Goal: Task Accomplishment & Management: Complete application form

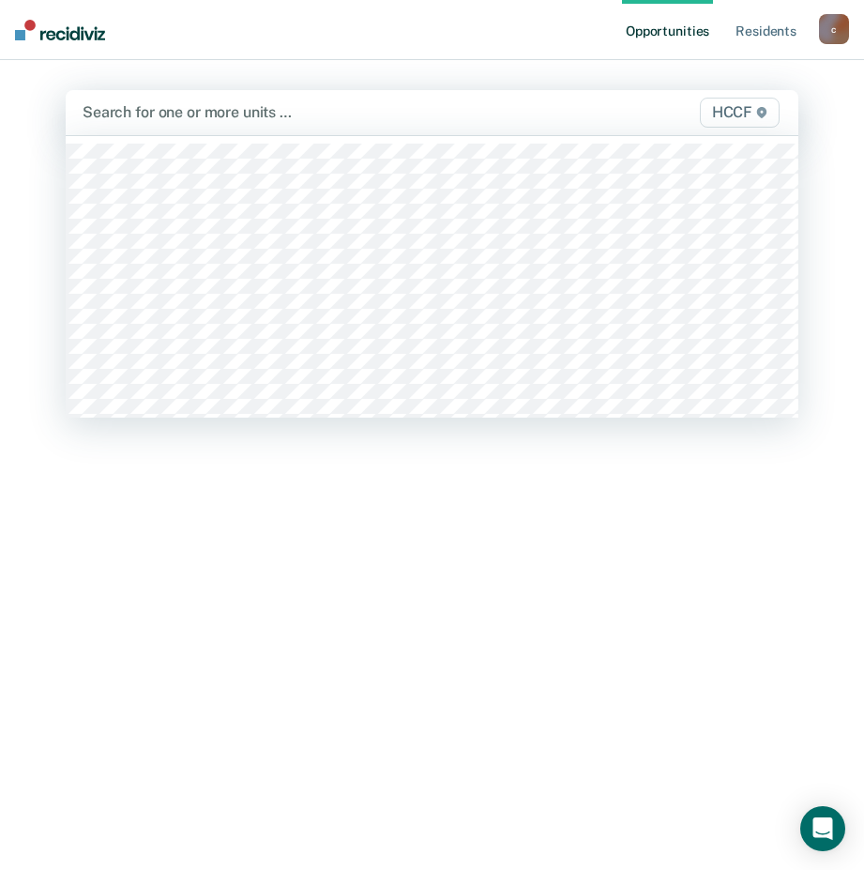
click at [175, 112] on div at bounding box center [327, 112] width 488 height 22
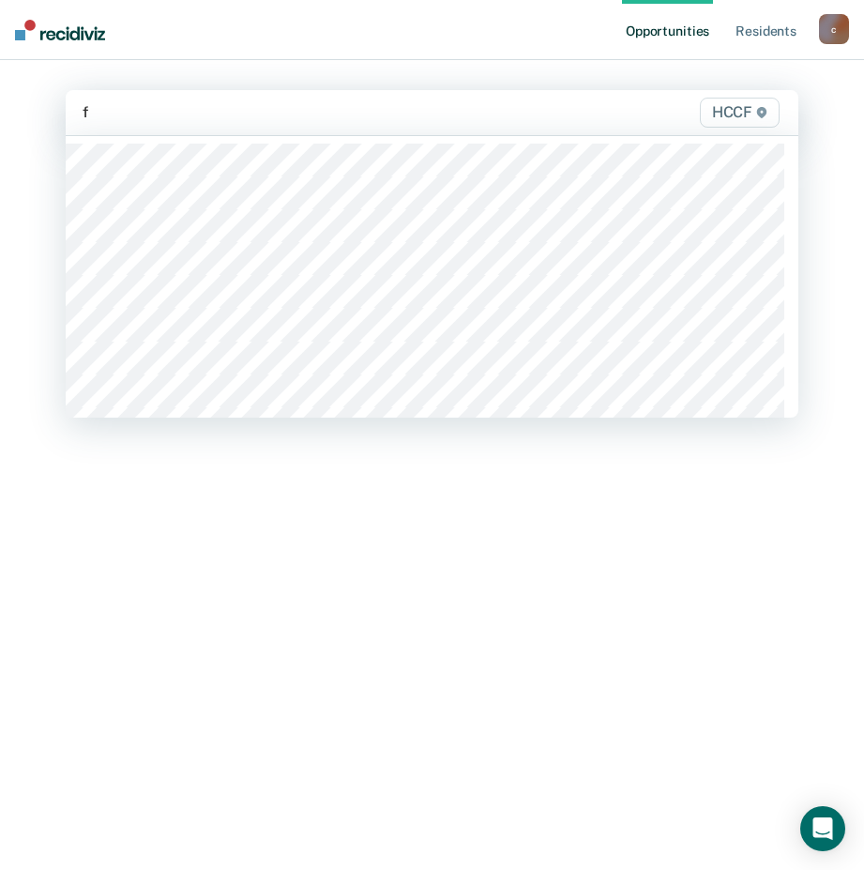
type input "fa"
type input "fa2"
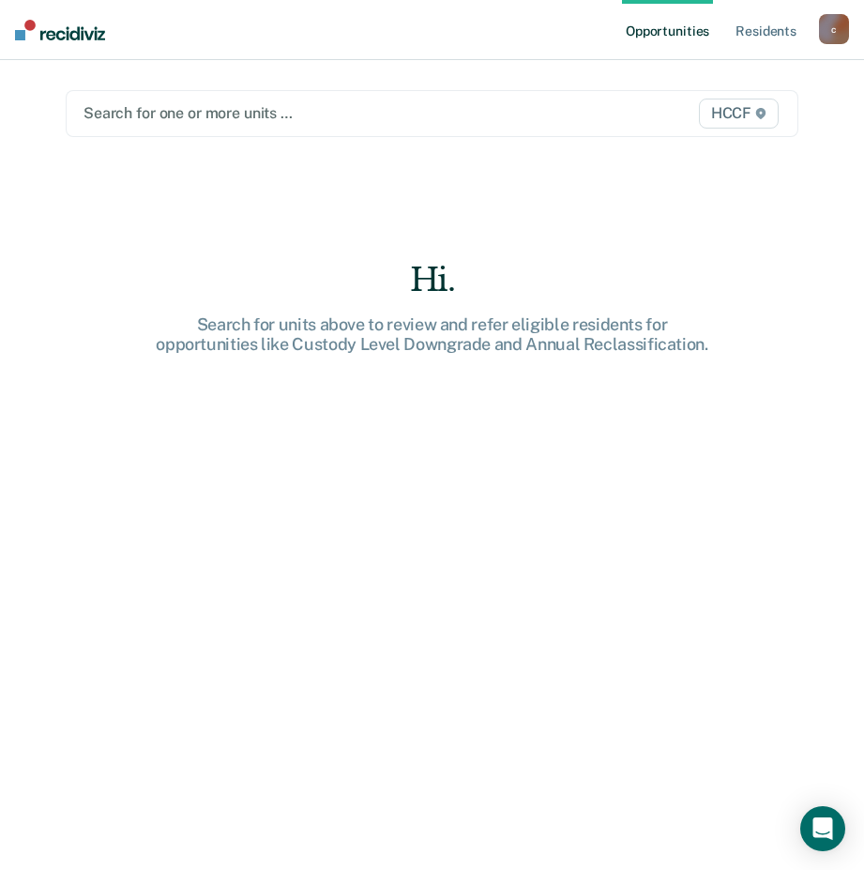
click at [181, 114] on div at bounding box center [327, 113] width 487 height 22
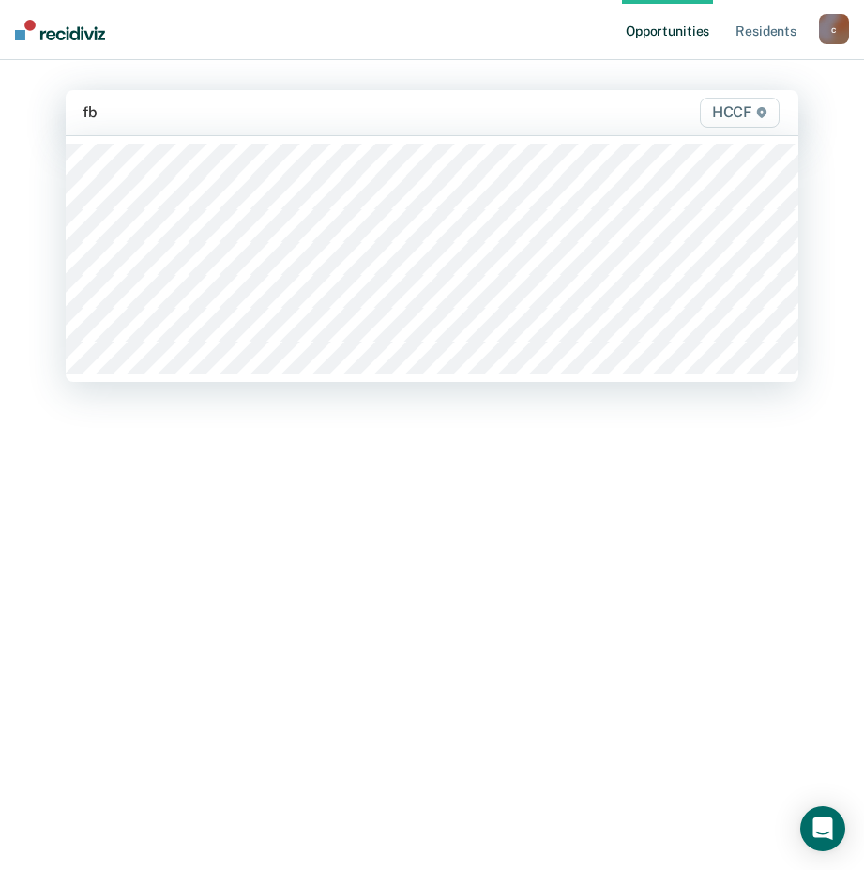
type input "fb1"
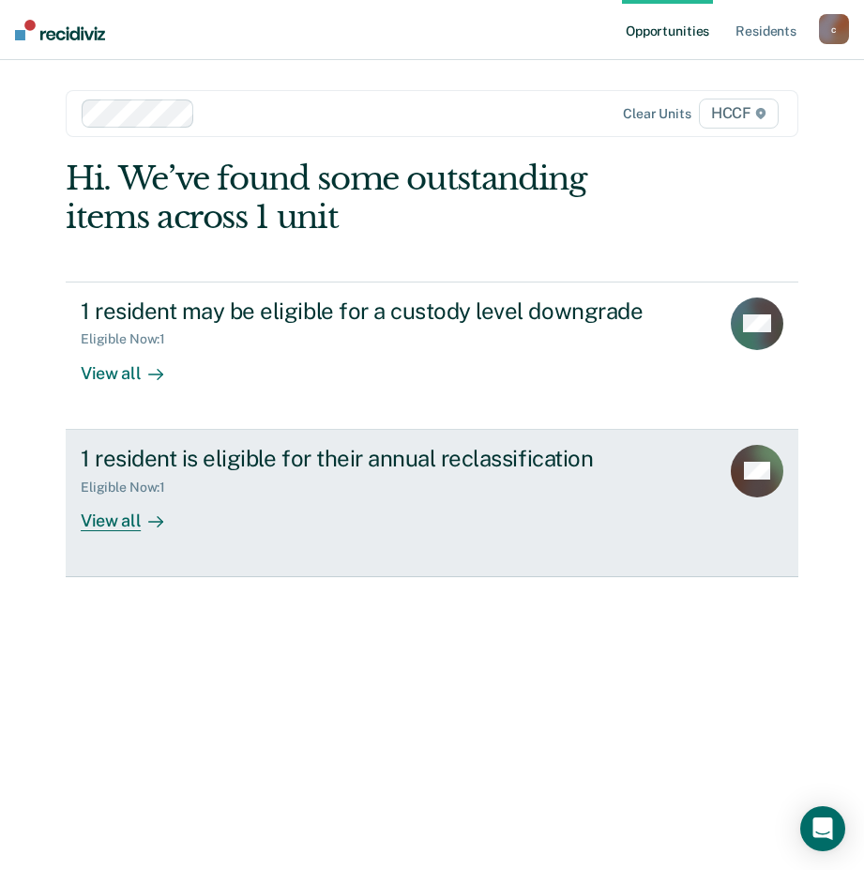
click at [266, 524] on div "1 resident is eligible for their annual reclassification Eligible Now : 1 View …" at bounding box center [415, 488] width 669 height 86
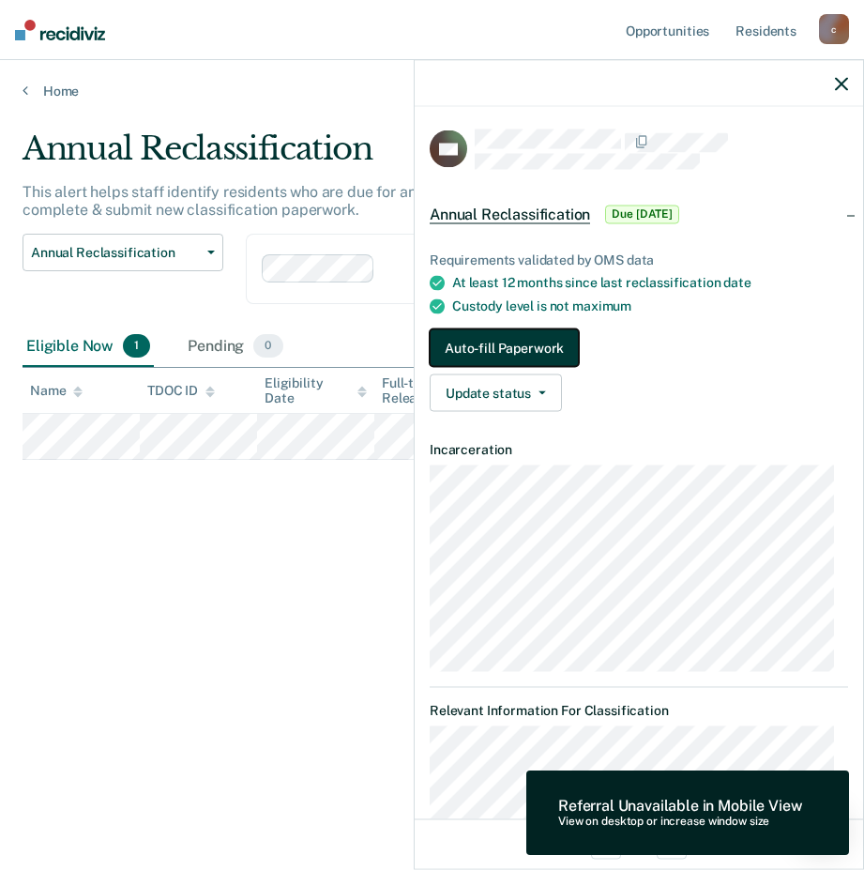
drag, startPoint x: 527, startPoint y: 339, endPoint x: 536, endPoint y: 331, distance: 11.3
click at [530, 337] on button "Auto-fill Paperwork" at bounding box center [504, 348] width 149 height 38
click at [532, 342] on button "Auto-fill Paperwork" at bounding box center [504, 348] width 149 height 38
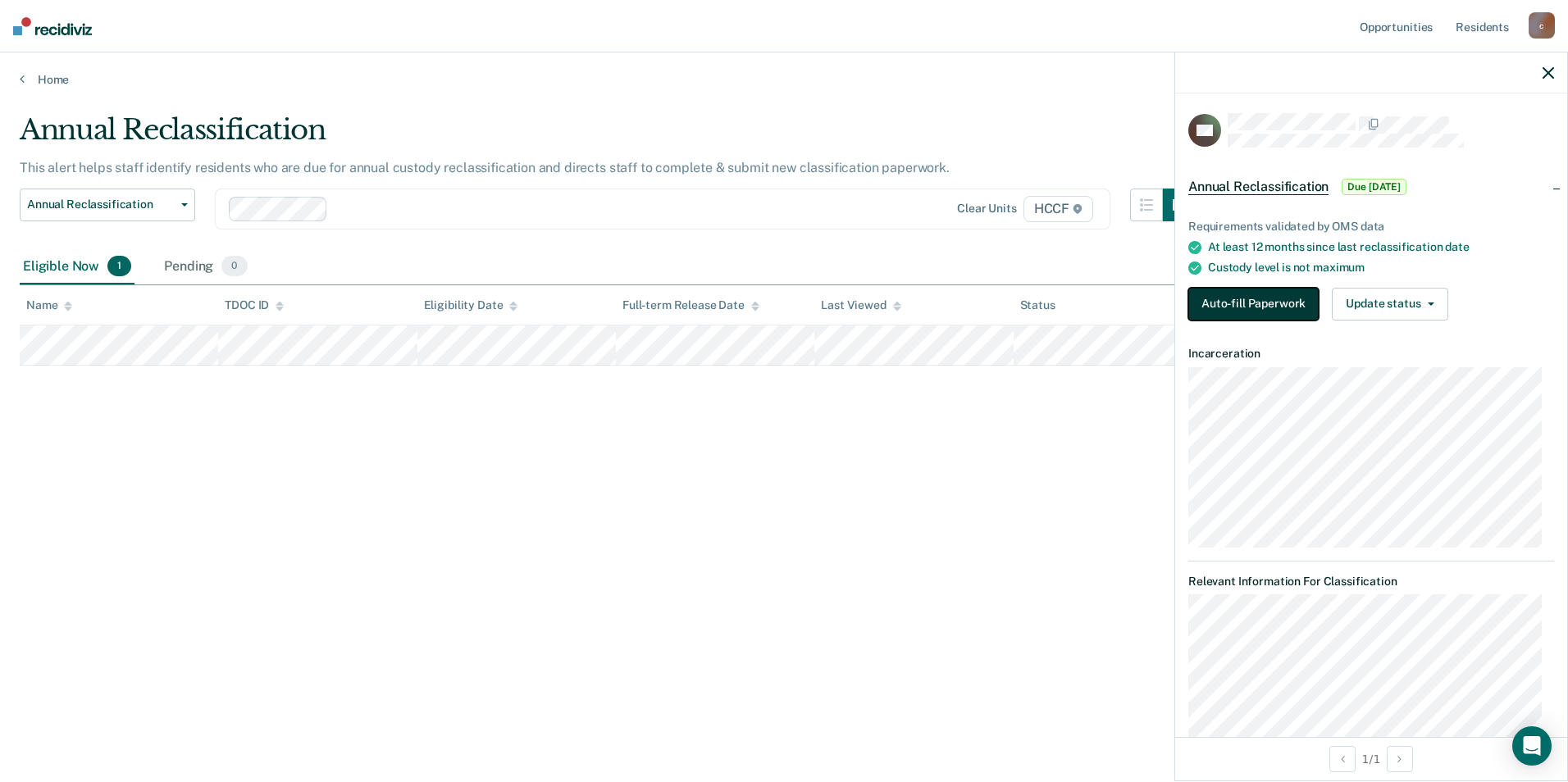
click at [754, 307] on button "Auto-fill Paperwork" at bounding box center [1253, 304] width 130 height 33
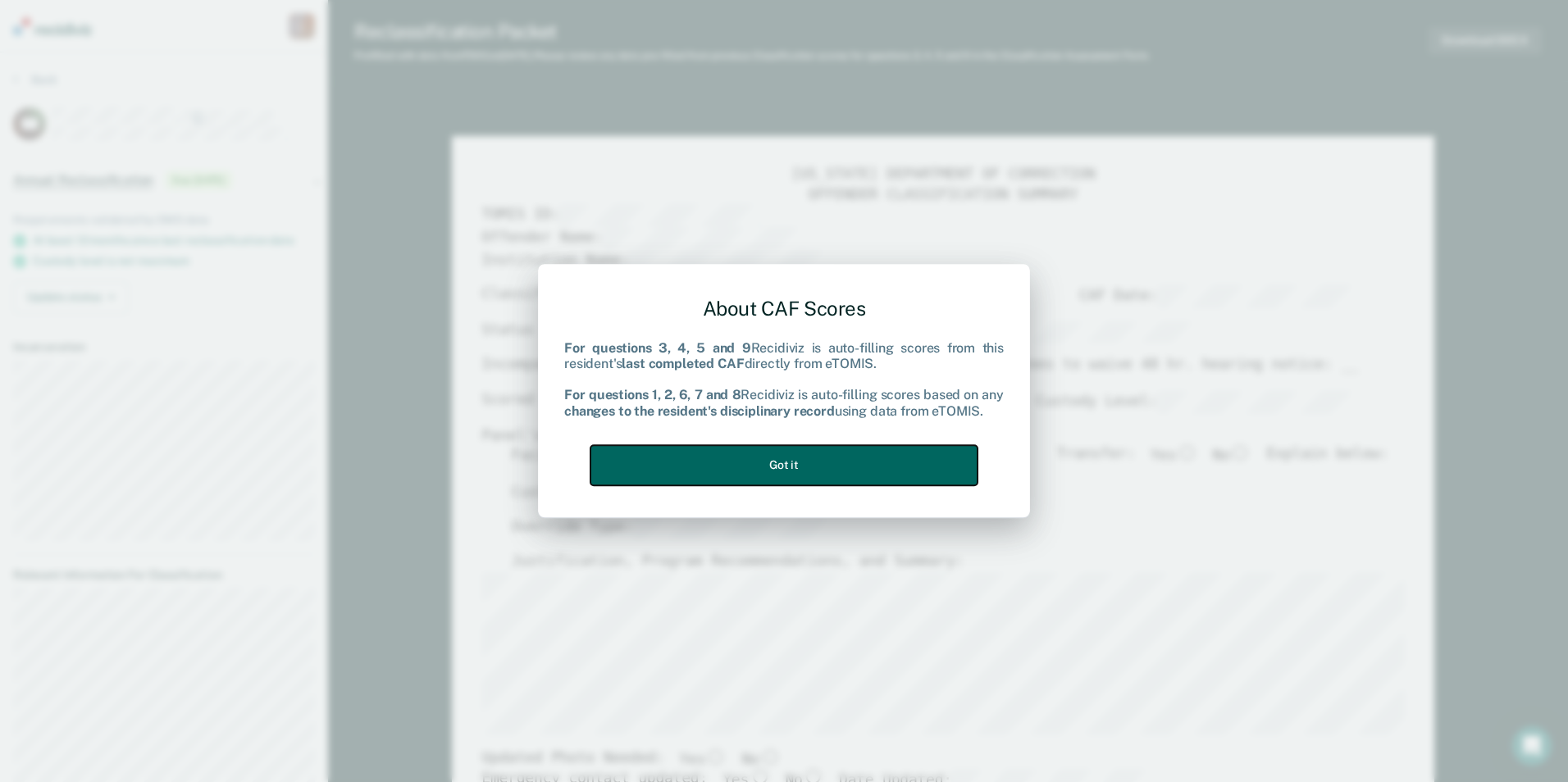
click at [738, 477] on button "Got it" at bounding box center [784, 465] width 387 height 40
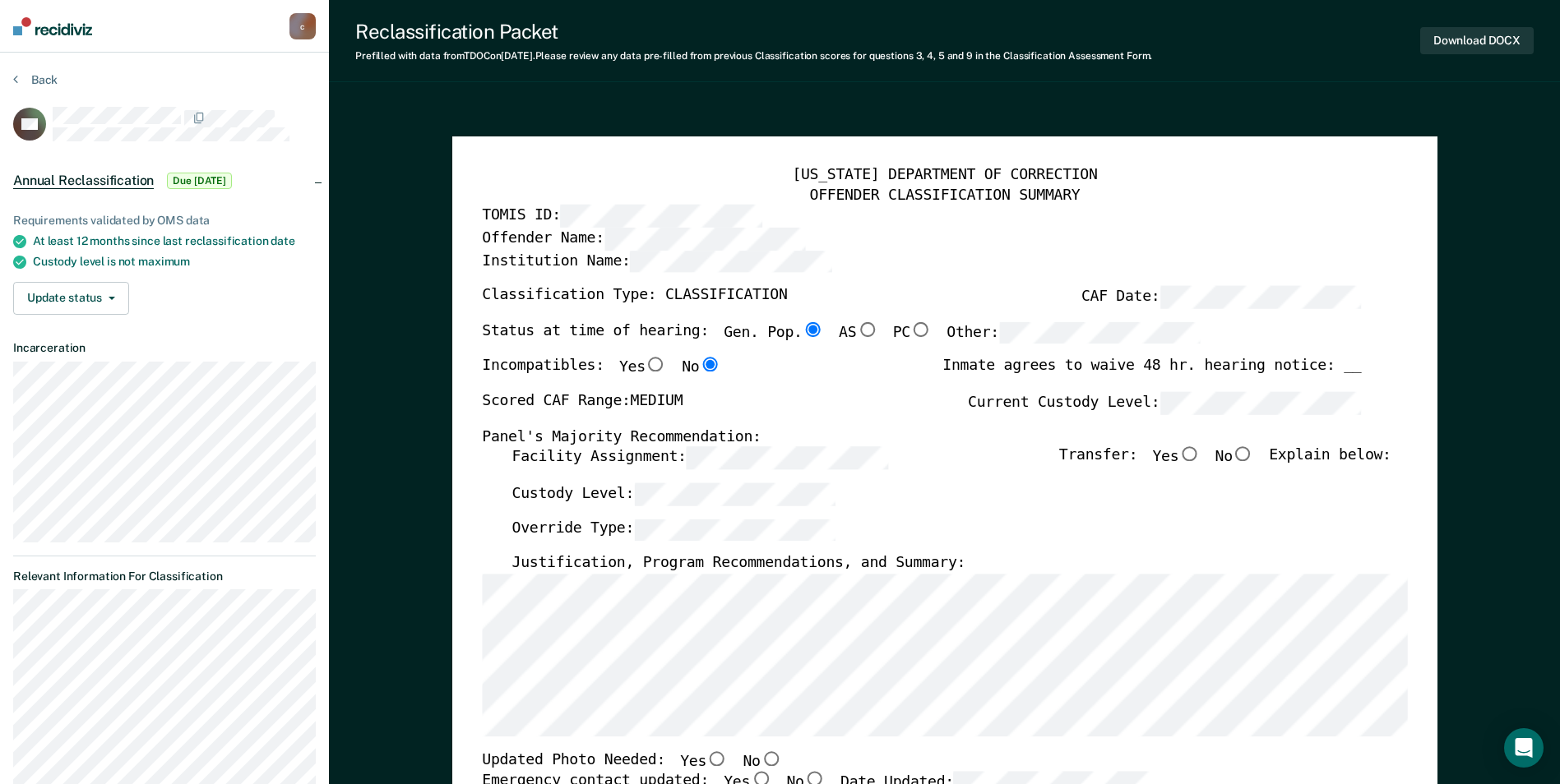
type textarea "x"
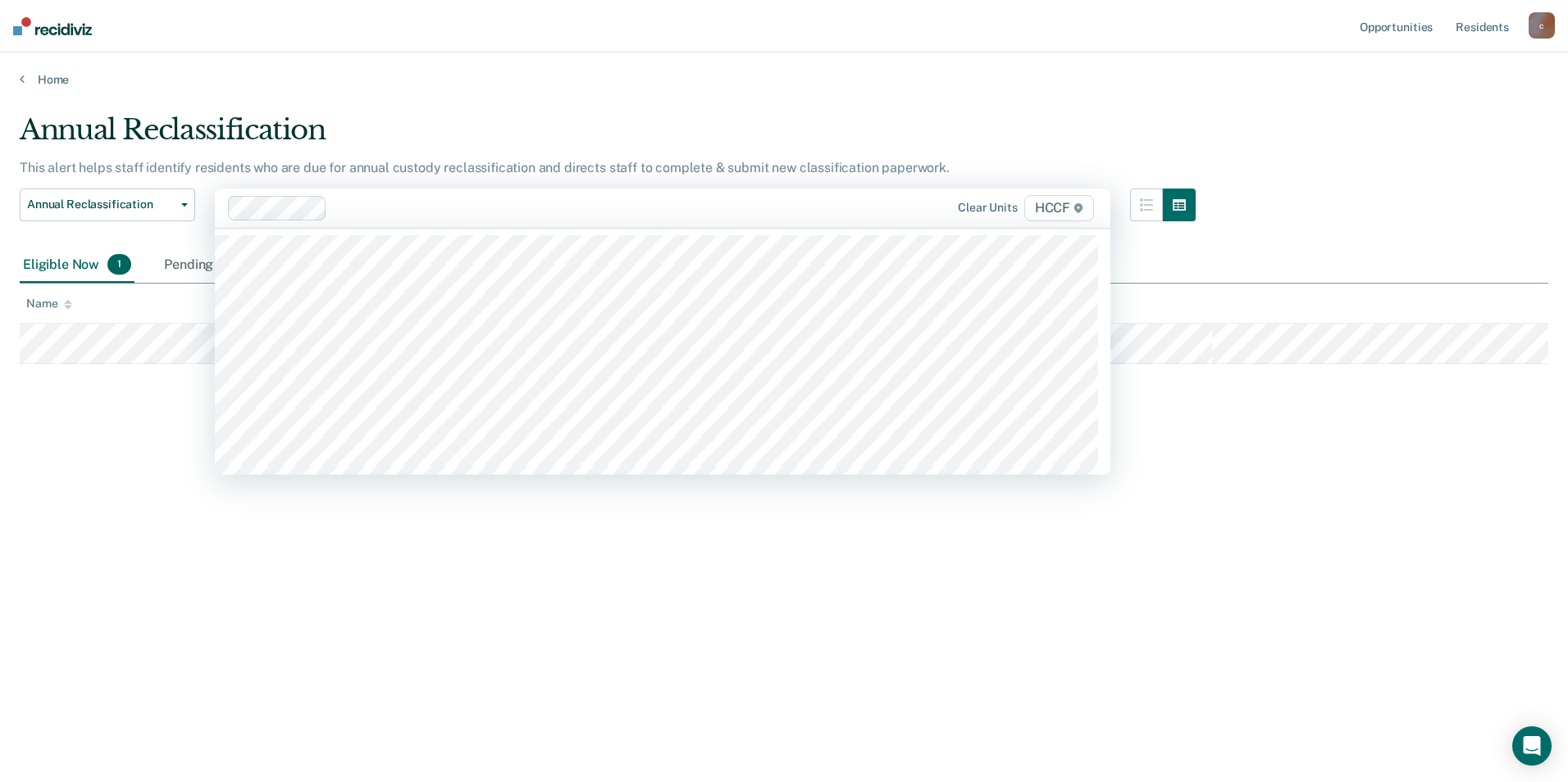
click at [372, 199] on div at bounding box center [585, 208] width 502 height 19
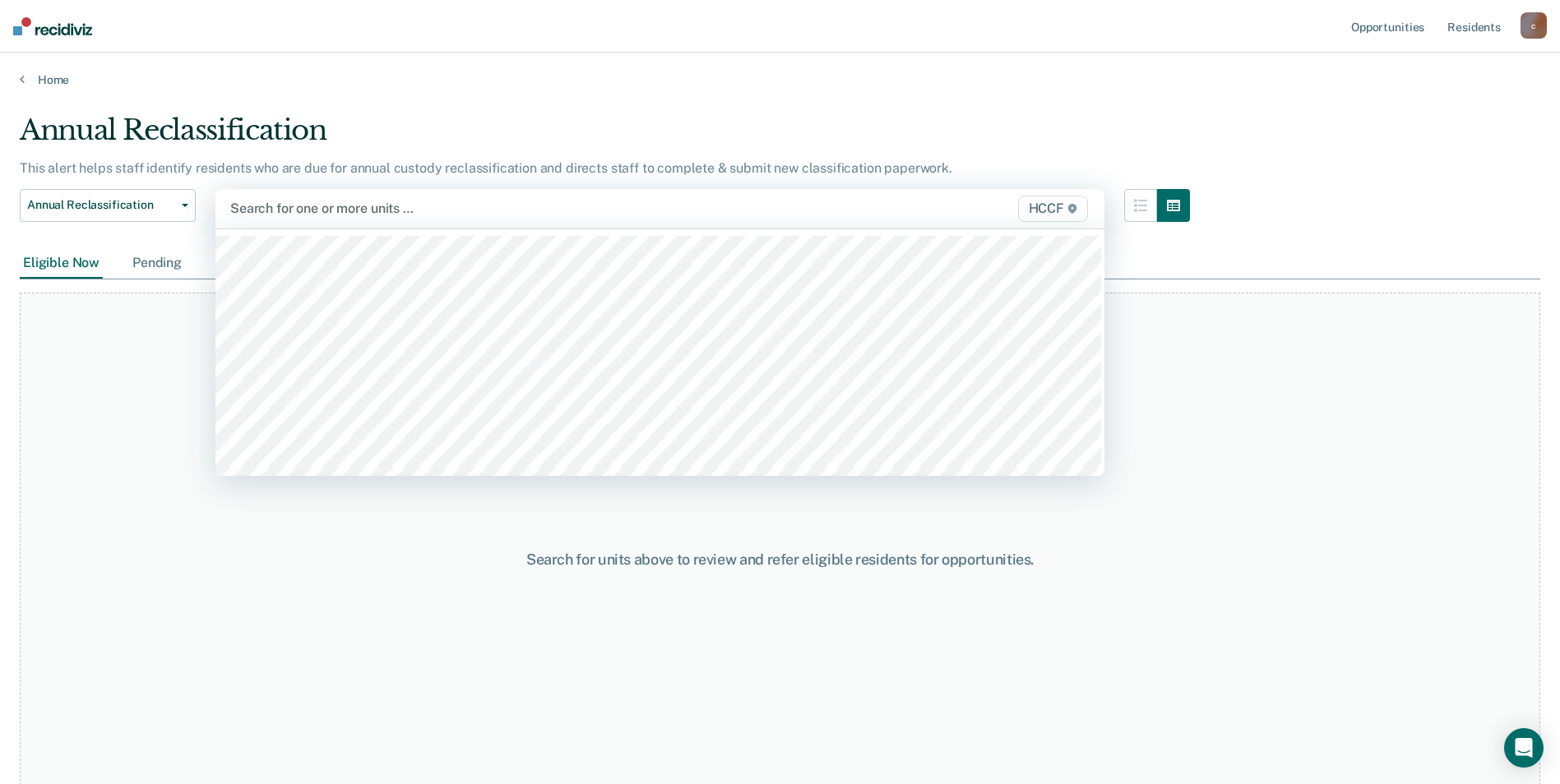
click at [134, 261] on div "Pending" at bounding box center [157, 263] width 56 height 31
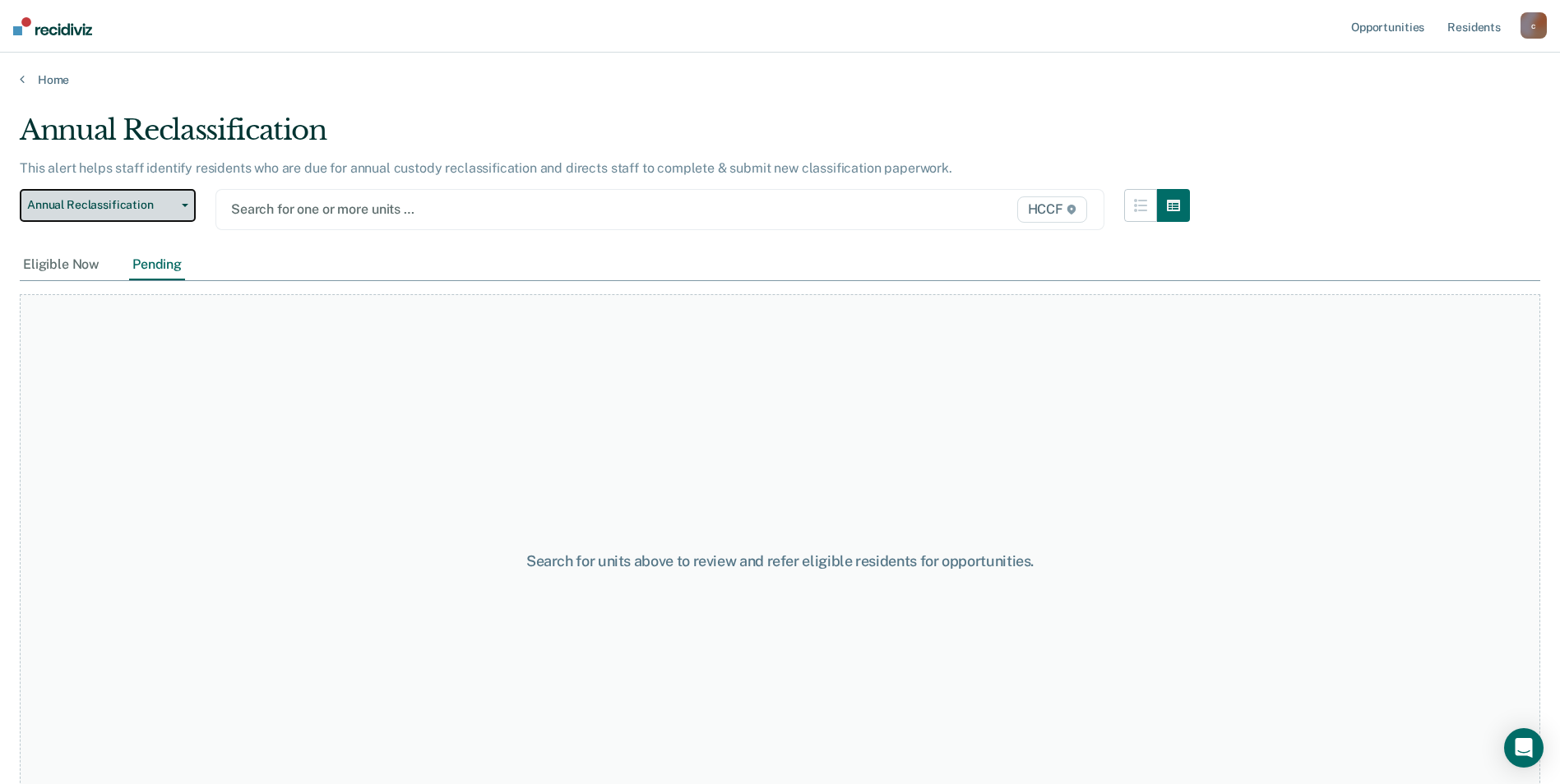
click at [139, 208] on span "Annual Reclassification" at bounding box center [101, 205] width 148 height 14
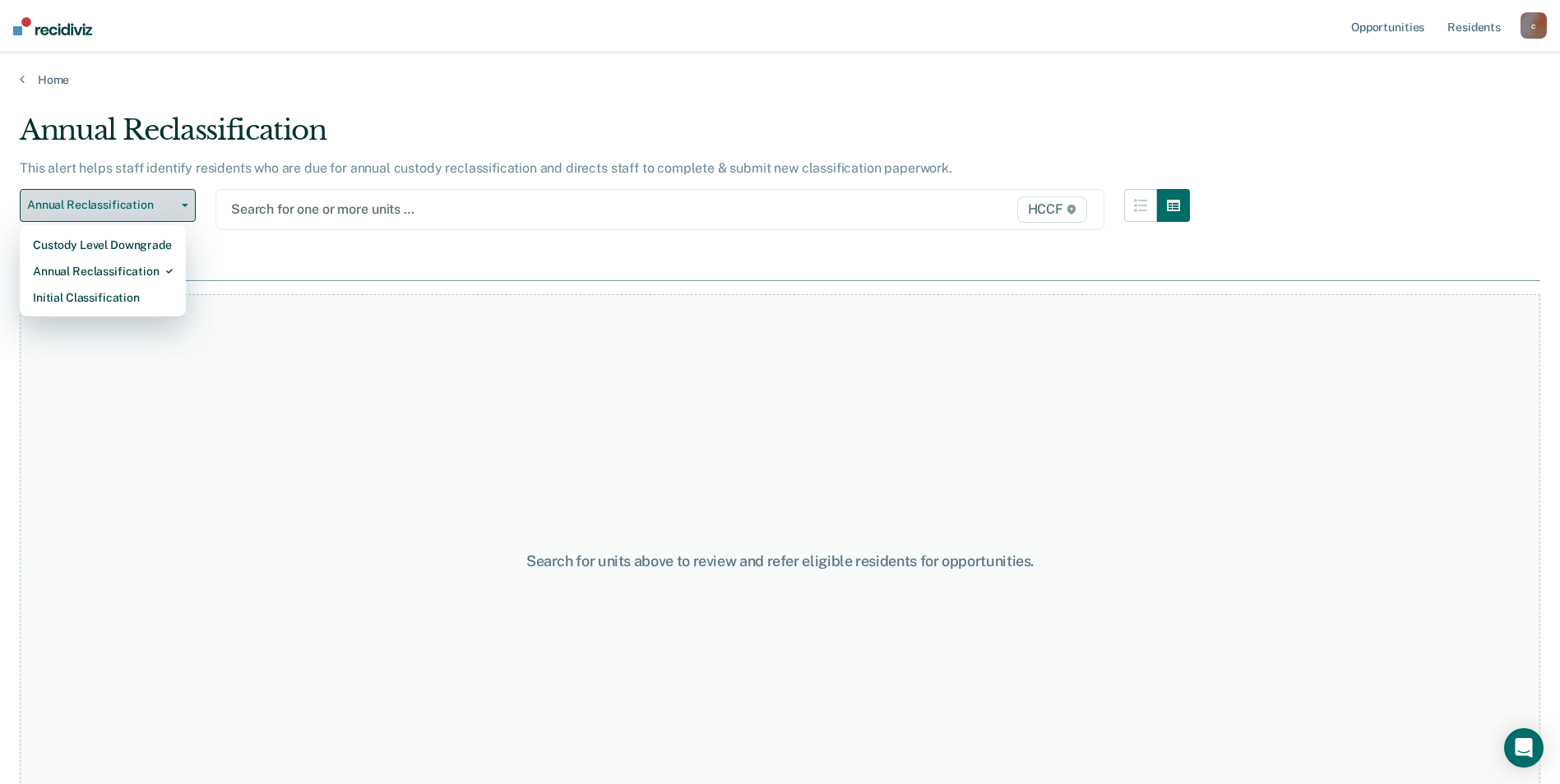
click at [139, 208] on span "Annual Reclassification" at bounding box center [101, 205] width 148 height 14
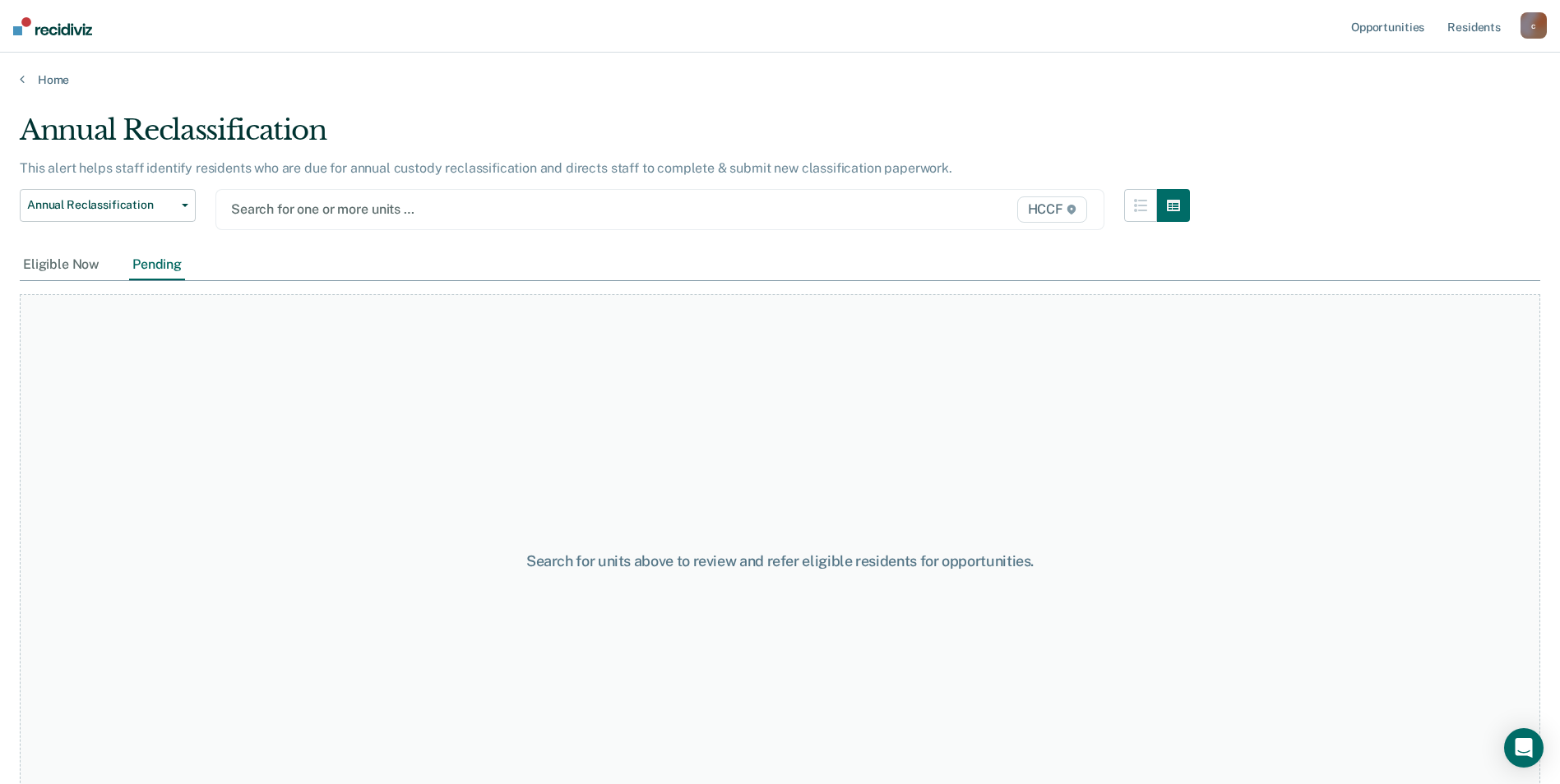
click at [324, 200] on div at bounding box center [531, 209] width 599 height 19
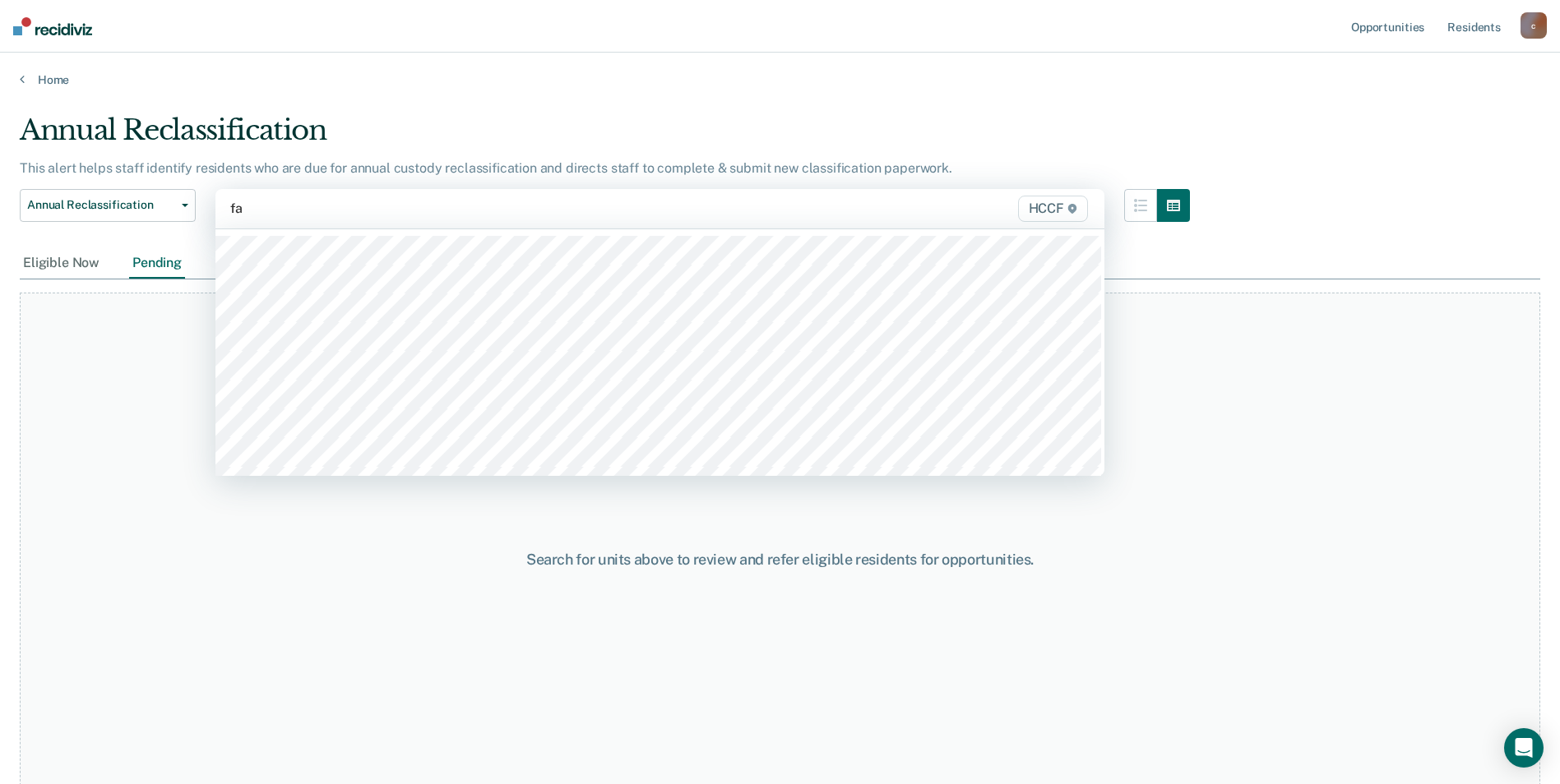
type input "fa1"
type input "fa2"
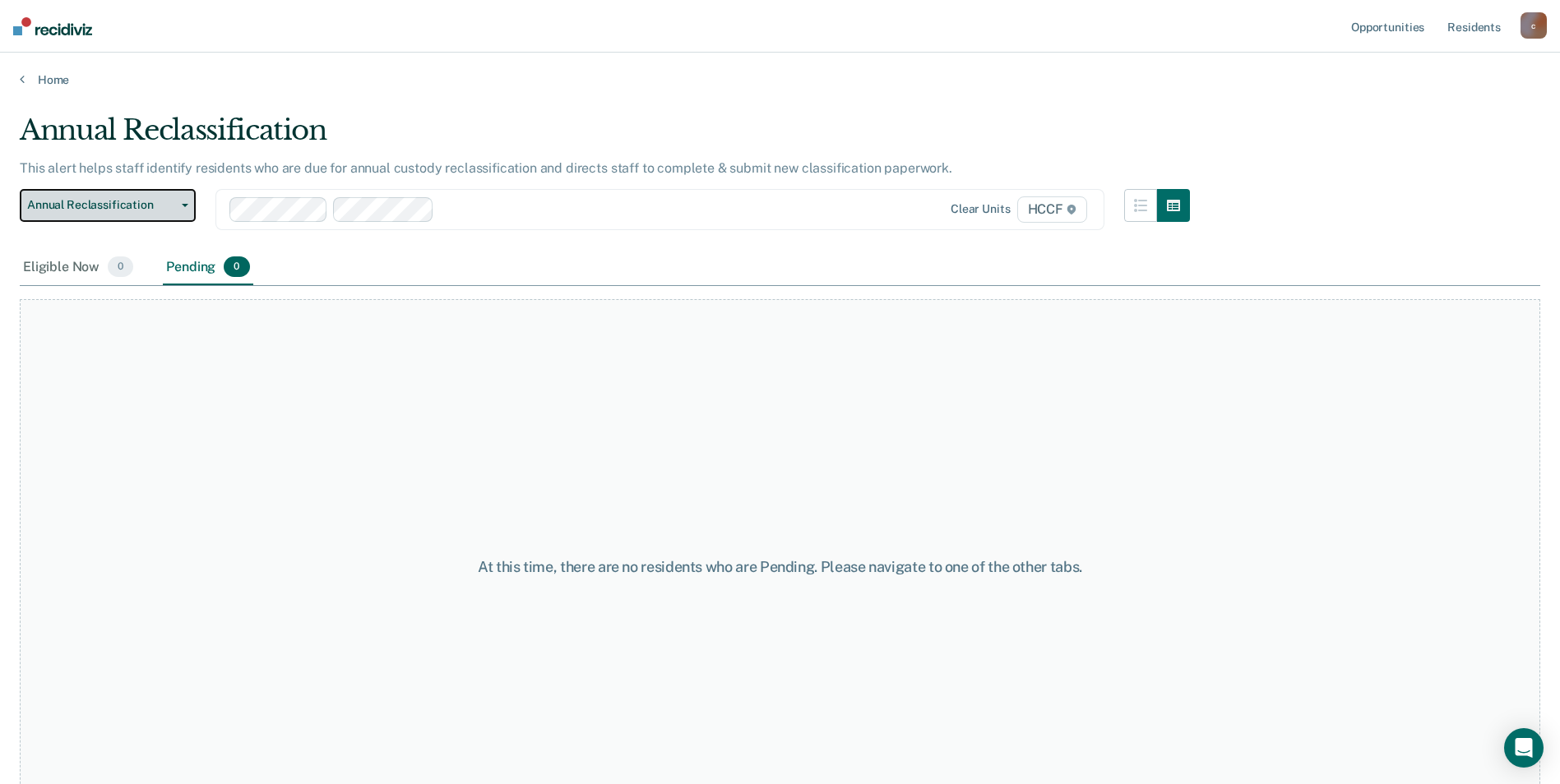
click at [46, 189] on button "Annual Reclassification" at bounding box center [108, 206] width 176 height 33
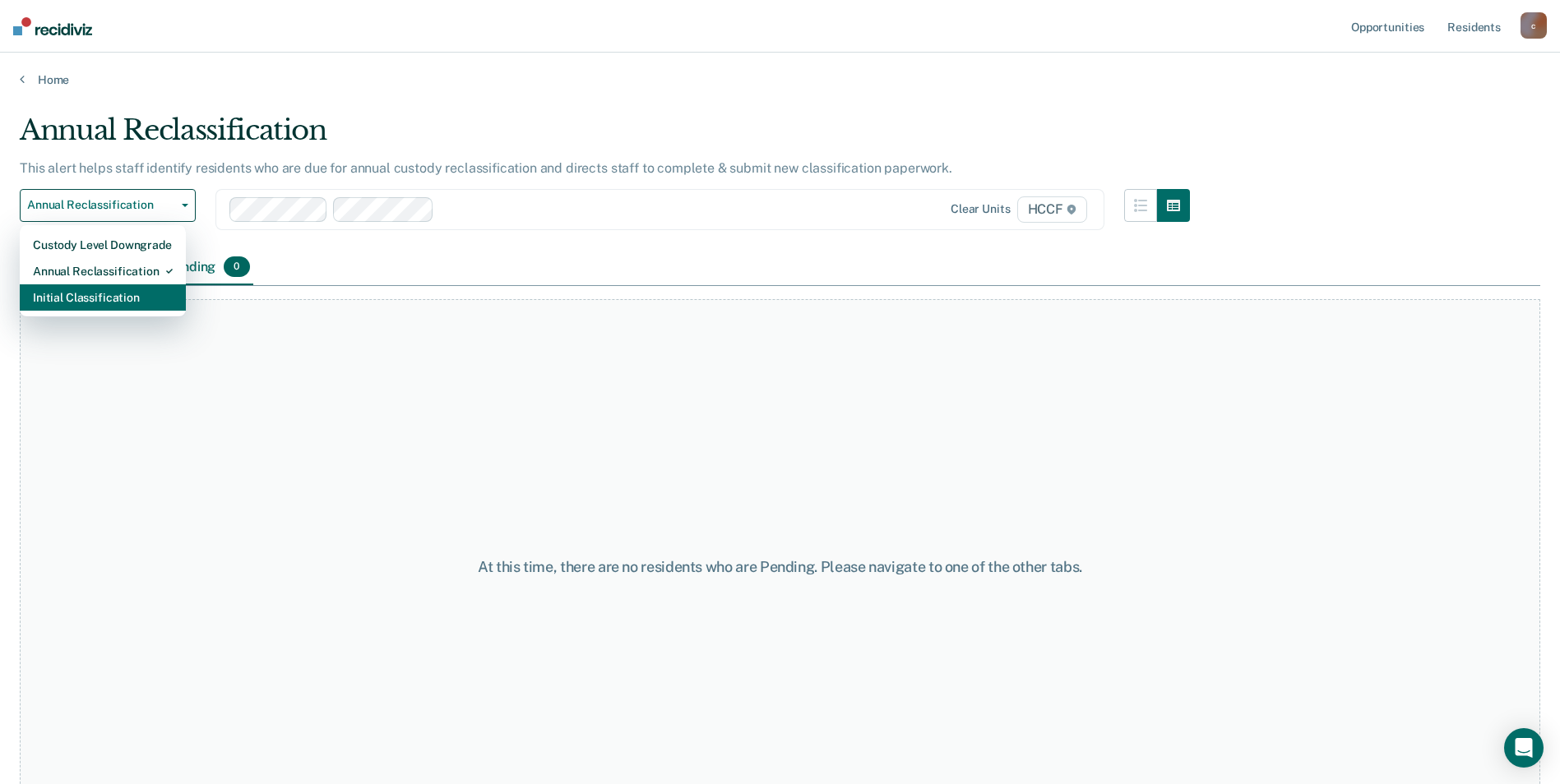
click at [71, 300] on div "Initial Classification" at bounding box center [103, 298] width 140 height 26
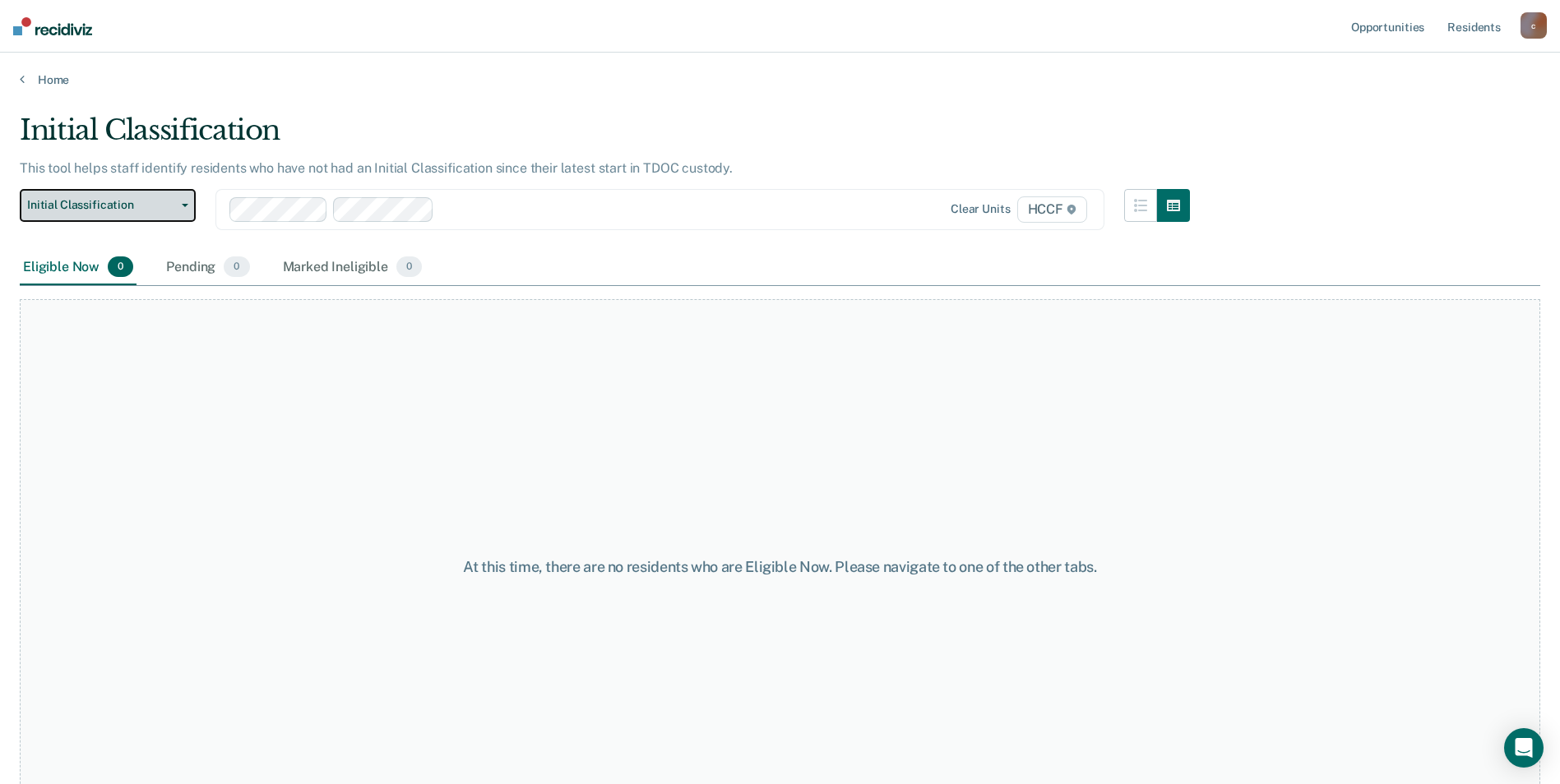
click at [103, 193] on button "Initial Classification" at bounding box center [108, 206] width 176 height 33
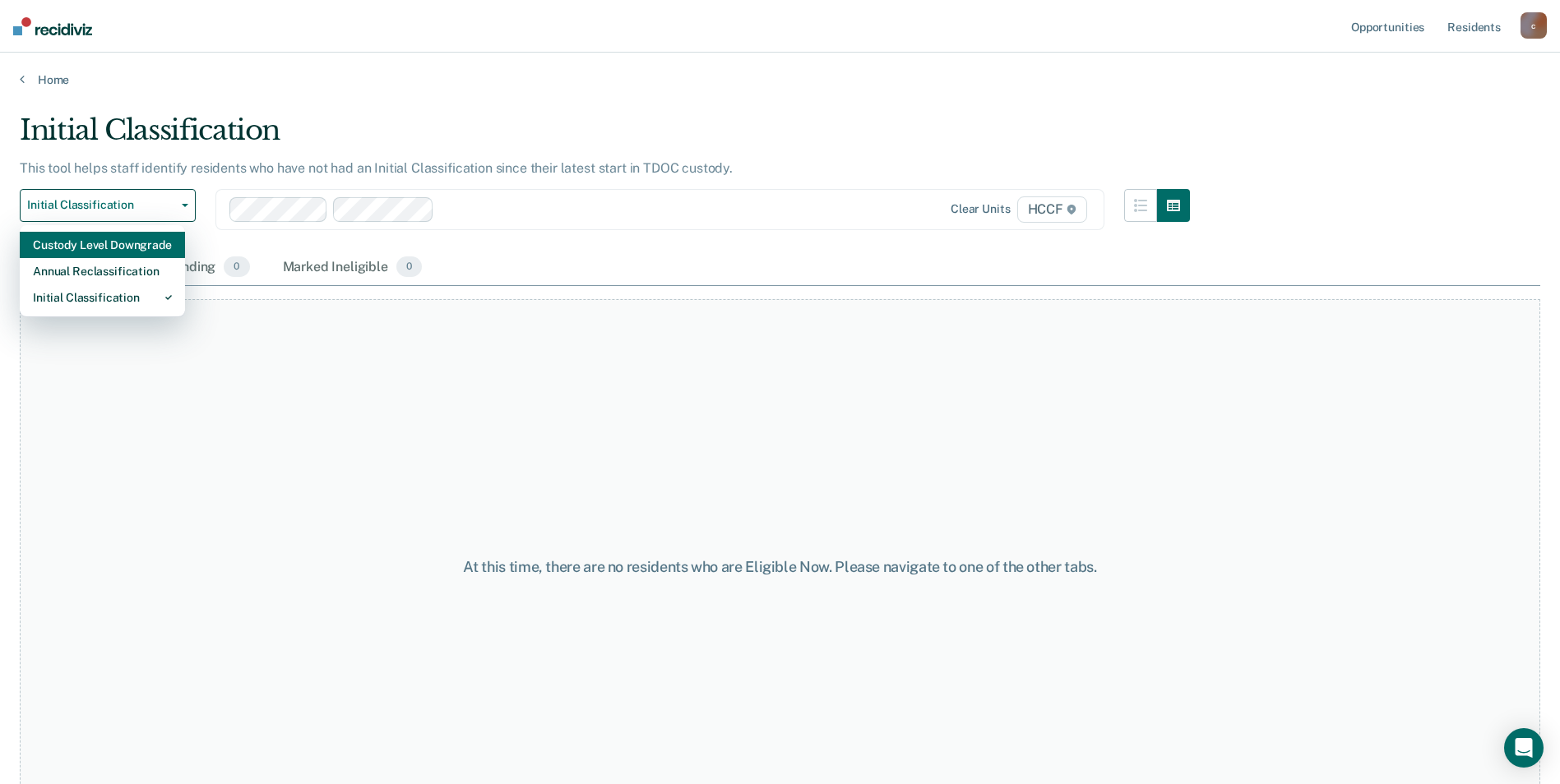
click at [85, 246] on div "Custody Level Downgrade" at bounding box center [103, 245] width 139 height 26
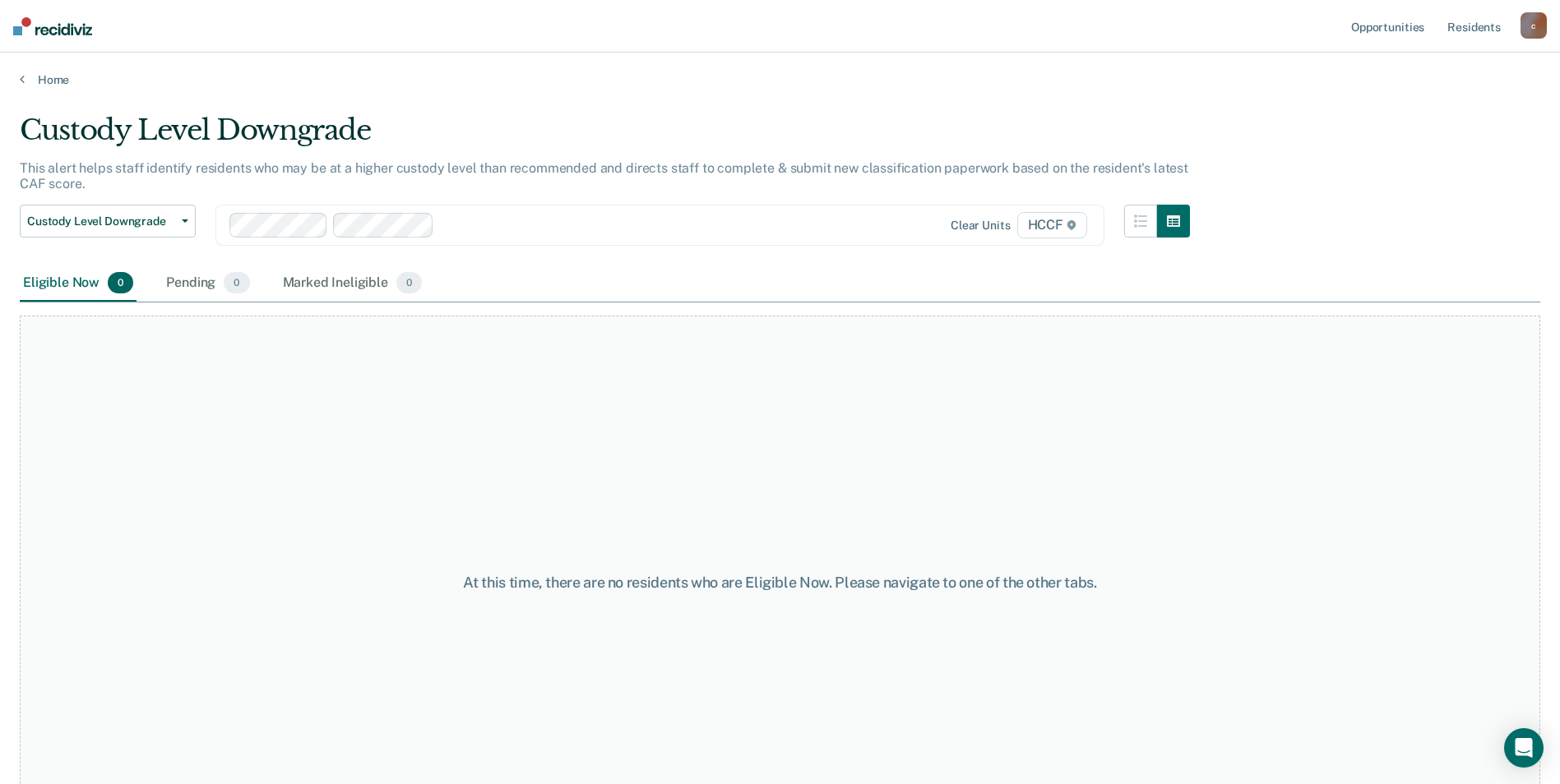
click at [192, 187] on div "This alert helps staff identify residents who may be at a higher custody level …" at bounding box center [605, 182] width 1170 height 45
click at [756, 162] on p "This alert helps staff identify residents who may be at a higher custody level …" at bounding box center [604, 176] width 1168 height 32
click at [81, 234] on button "Custody Level Downgrade" at bounding box center [108, 222] width 176 height 33
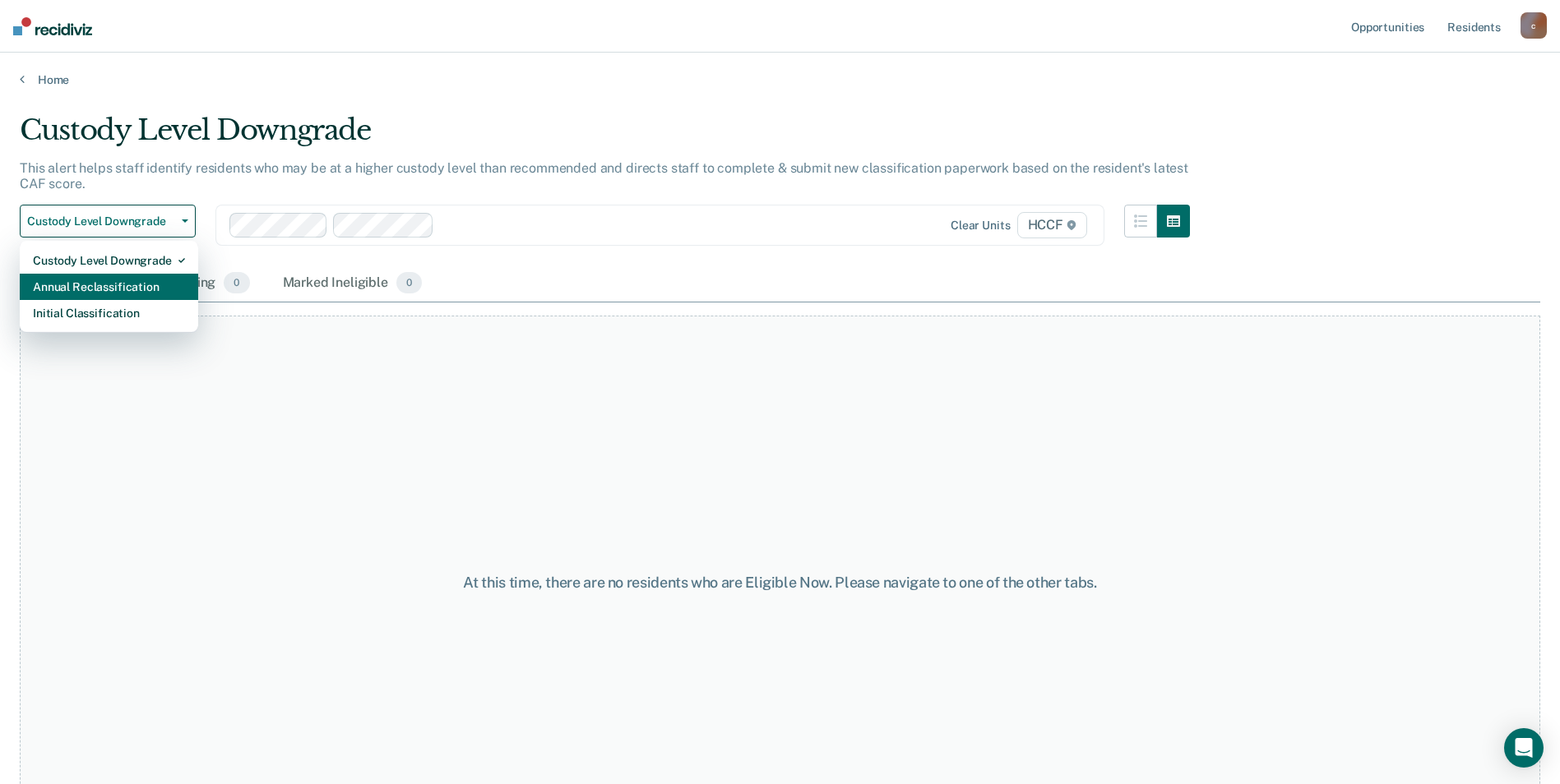
click at [100, 292] on div "Annual Reclassification" at bounding box center [110, 286] width 152 height 26
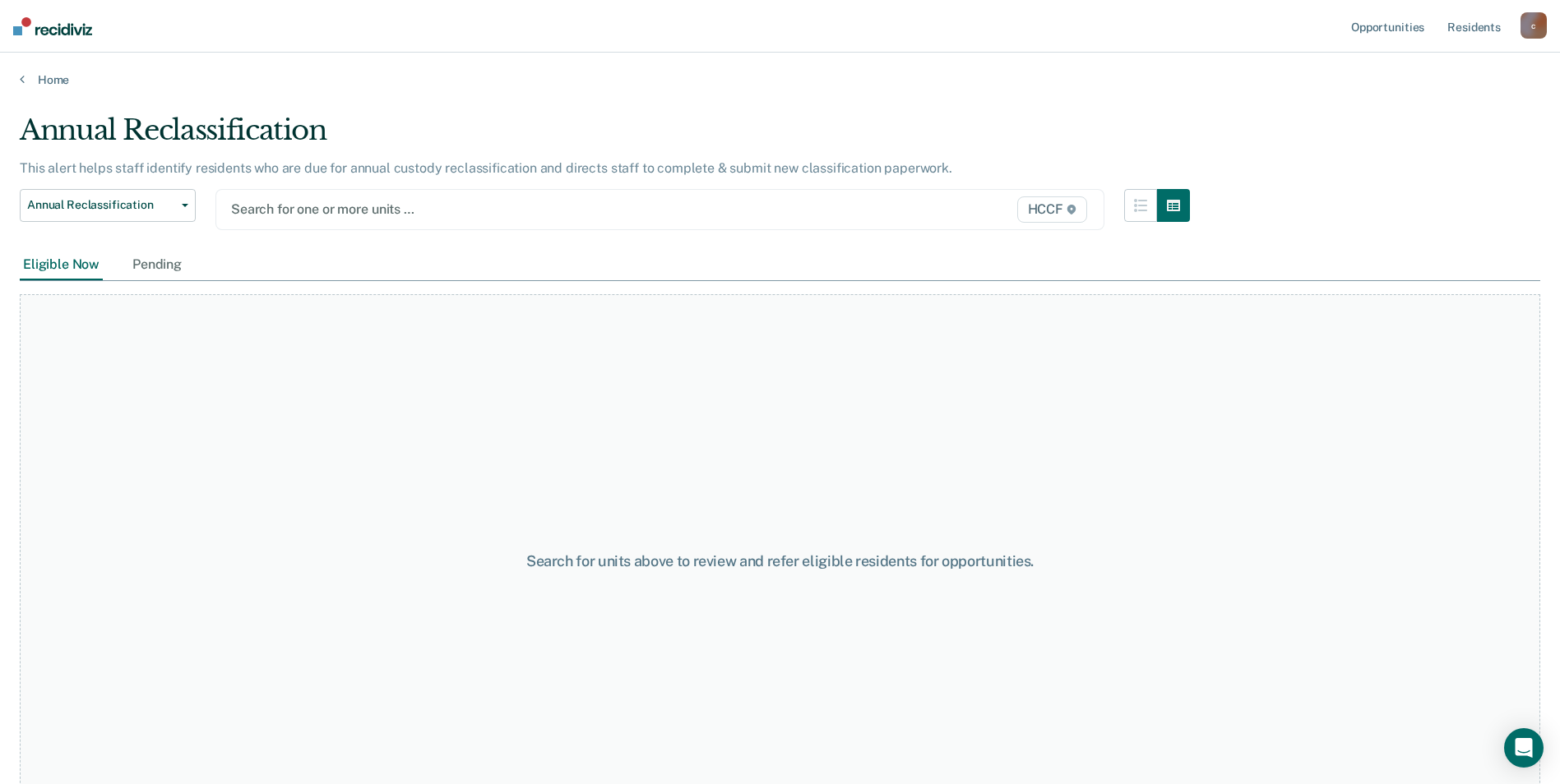
drag, startPoint x: 404, startPoint y: 208, endPoint x: 0, endPoint y: 155, distance: 407.5
click at [395, 208] on div at bounding box center [531, 209] width 599 height 19
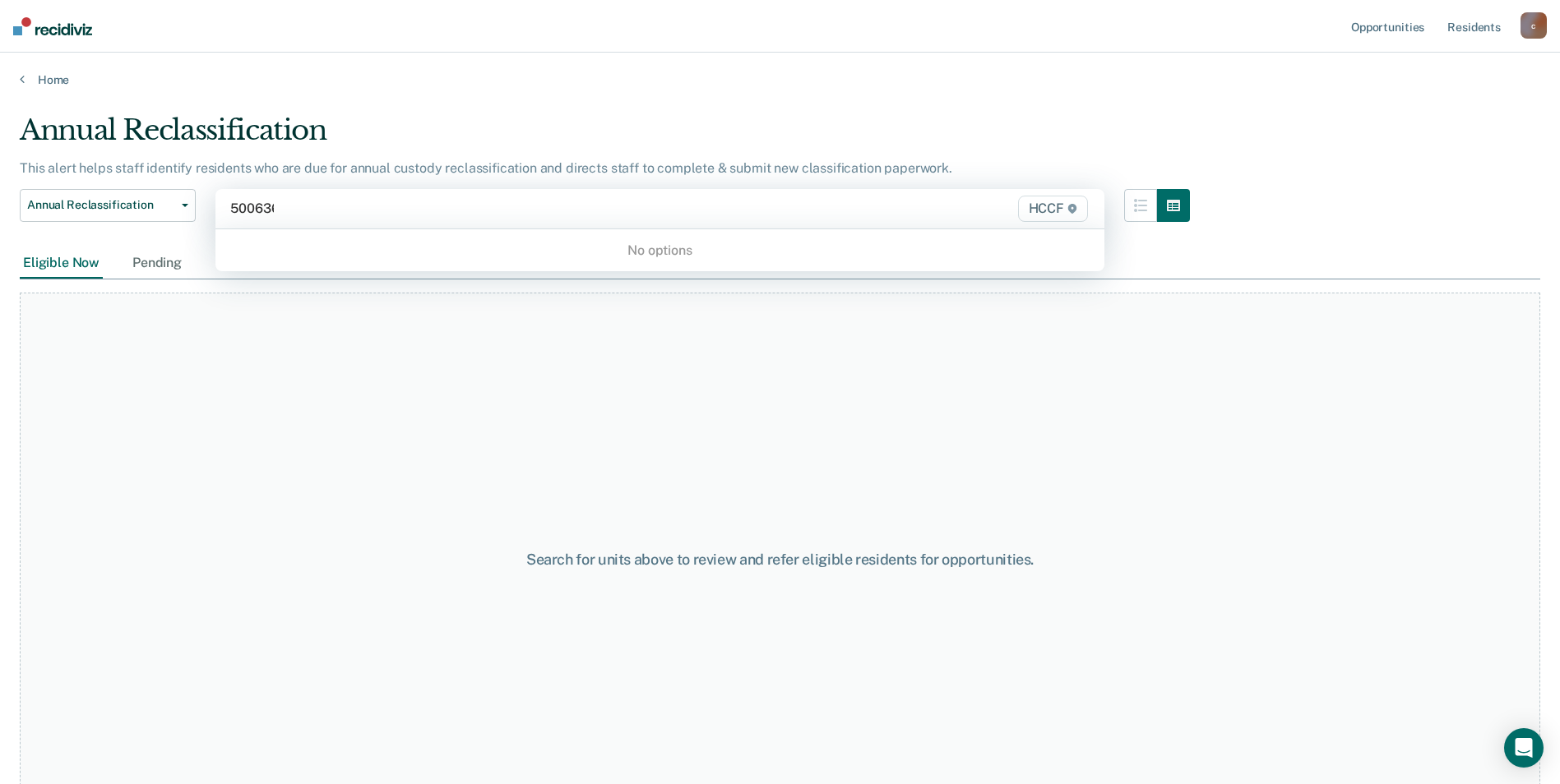
type input "500636"
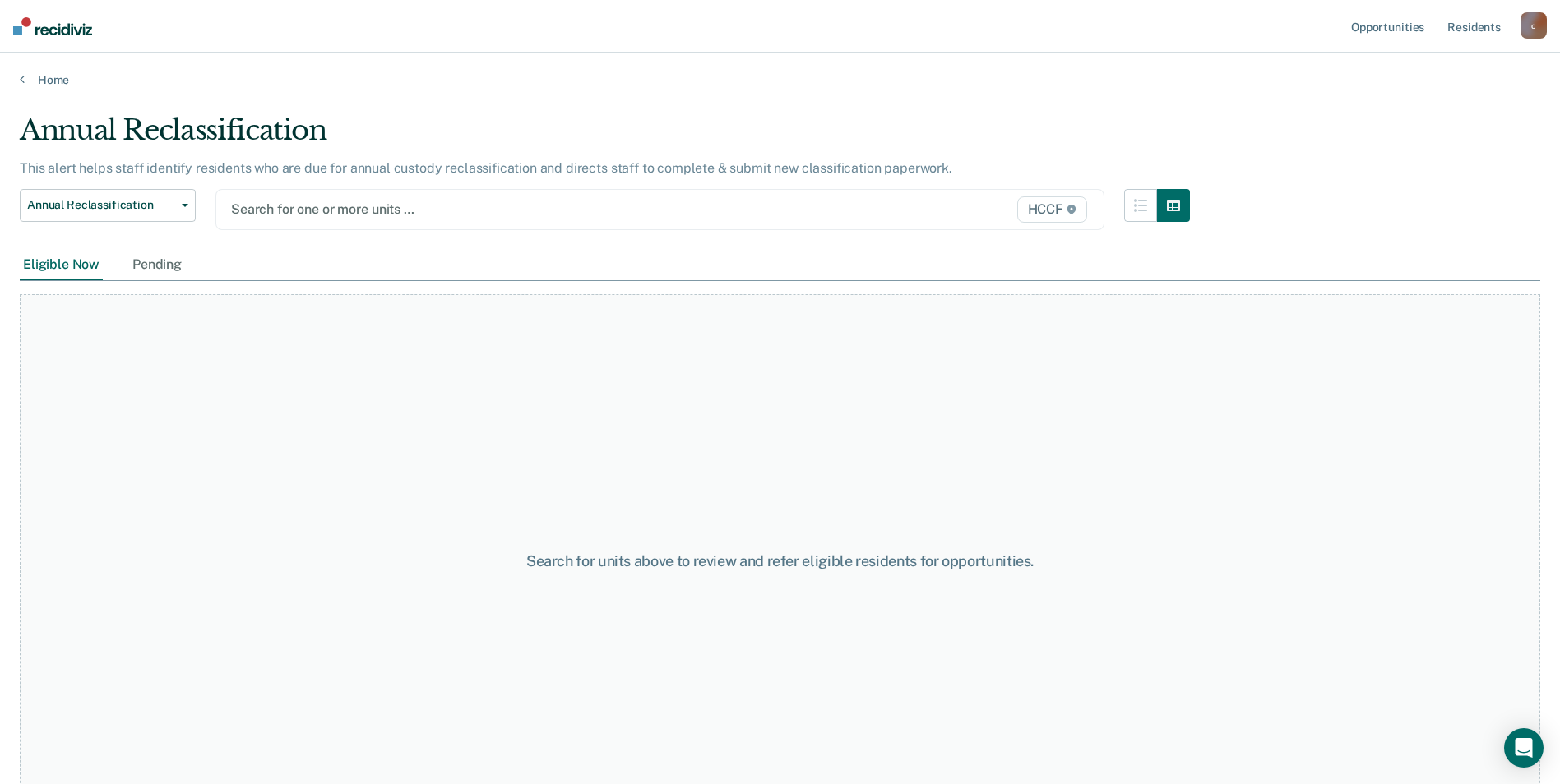
click at [52, 19] on img at bounding box center [53, 26] width 79 height 18
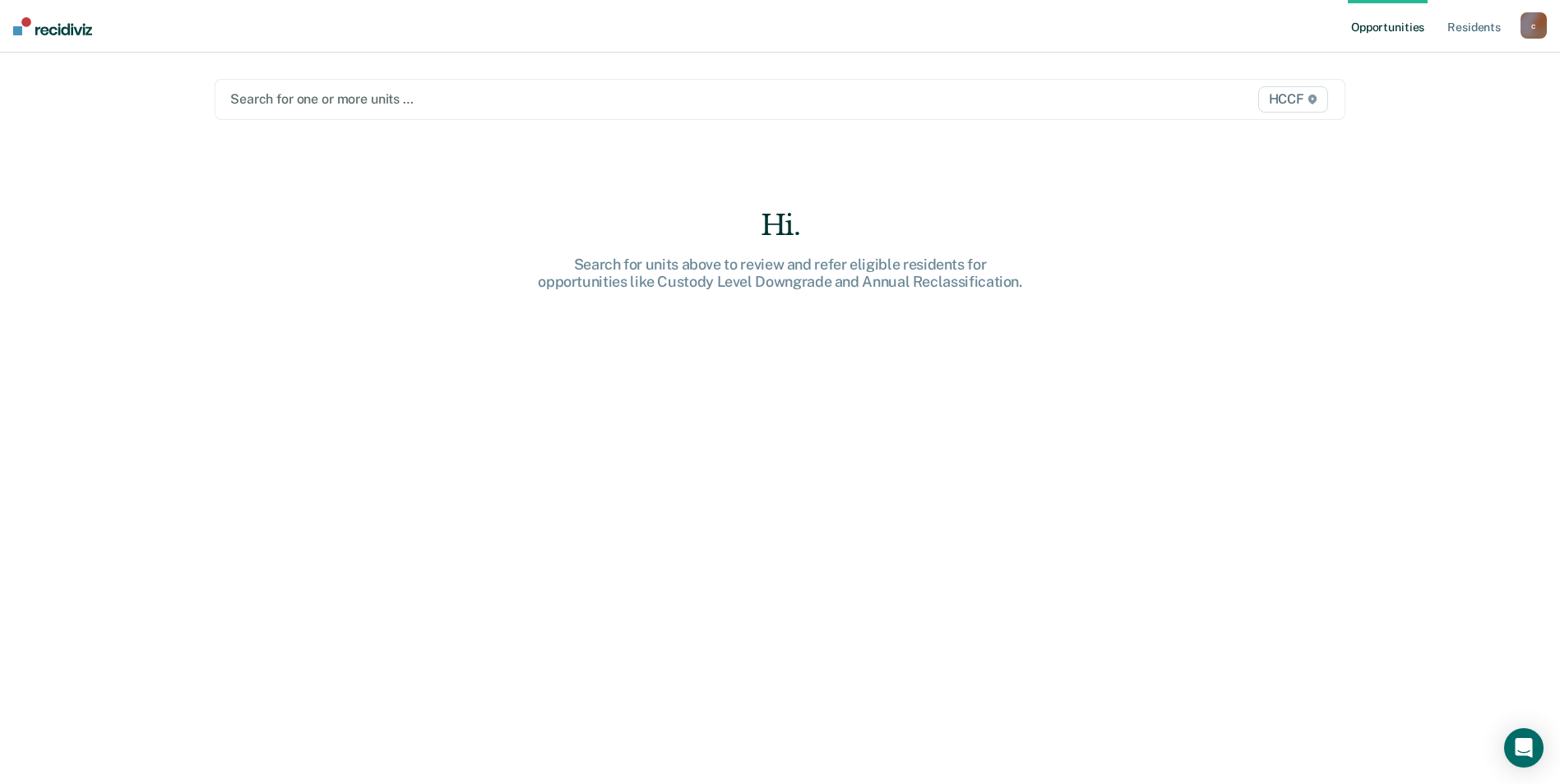
click at [325, 95] on div at bounding box center [614, 99] width 769 height 19
click at [756, 102] on span "HCCF" at bounding box center [1294, 100] width 70 height 26
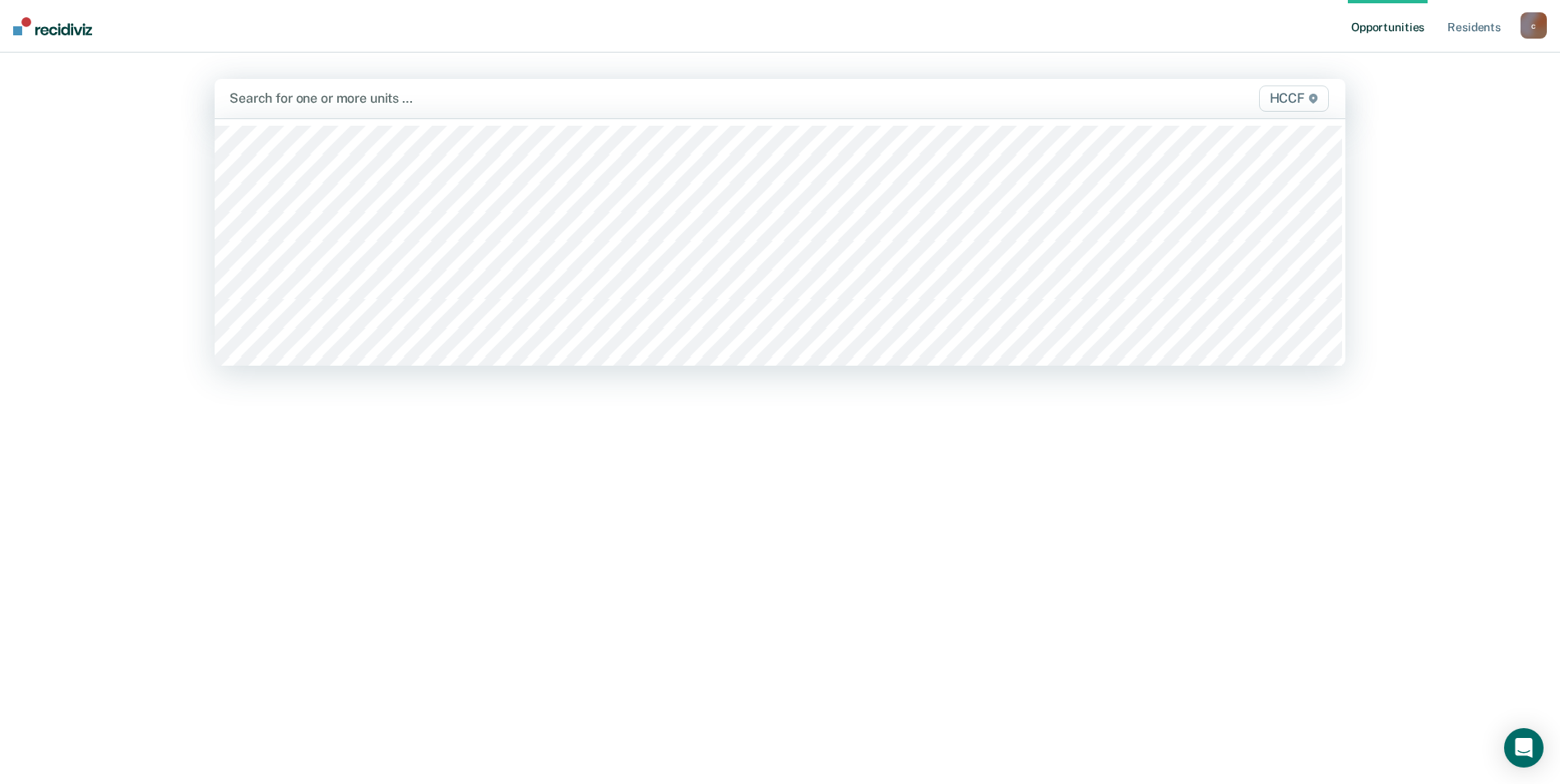
click at [756, 102] on span "HCCF" at bounding box center [1294, 99] width 70 height 26
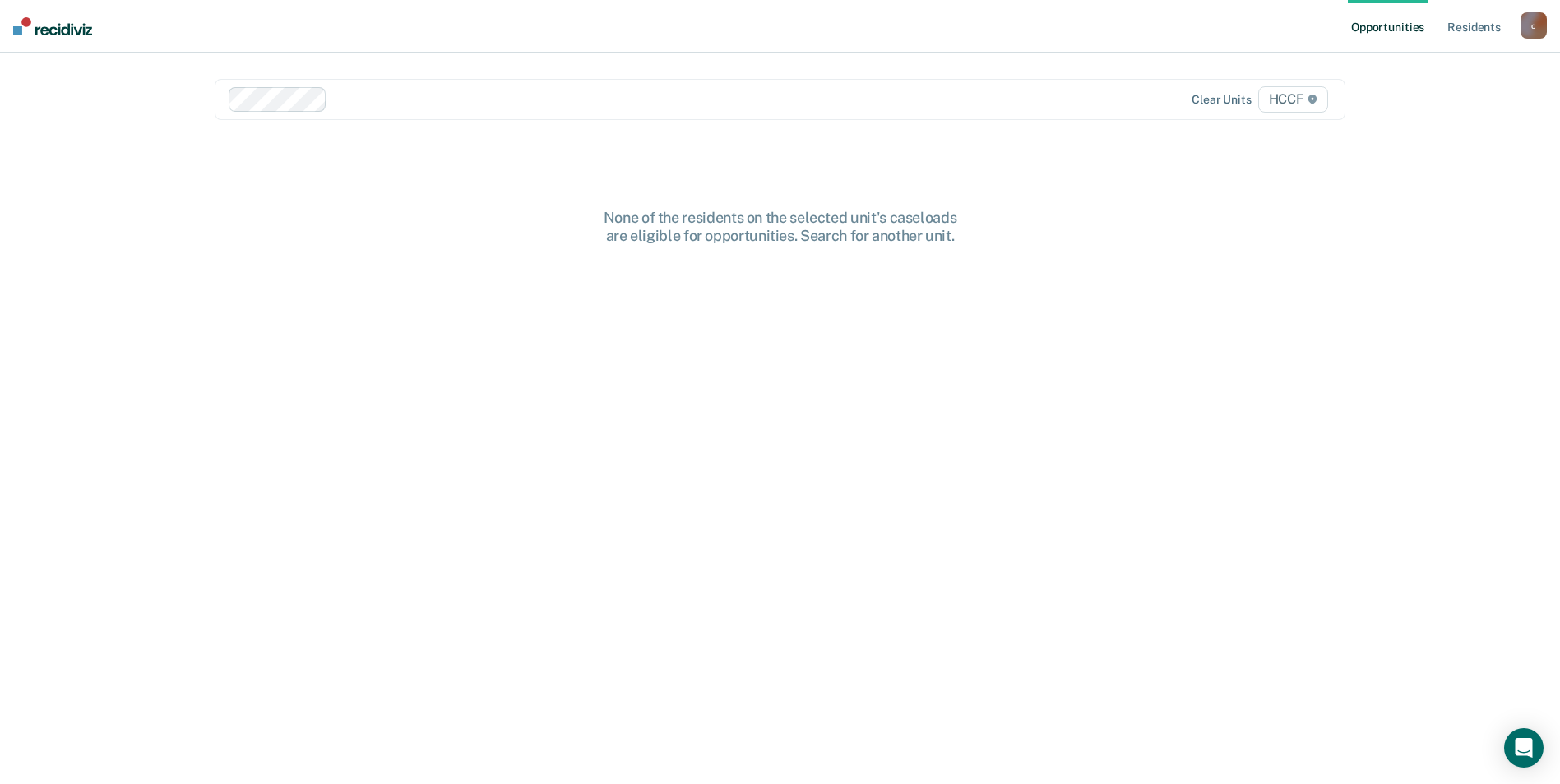
click at [361, 78] on main "option HCCF / FA1, selected. Clear units HCCF None of the residents on the sele…" at bounding box center [779, 399] width 1170 height 692
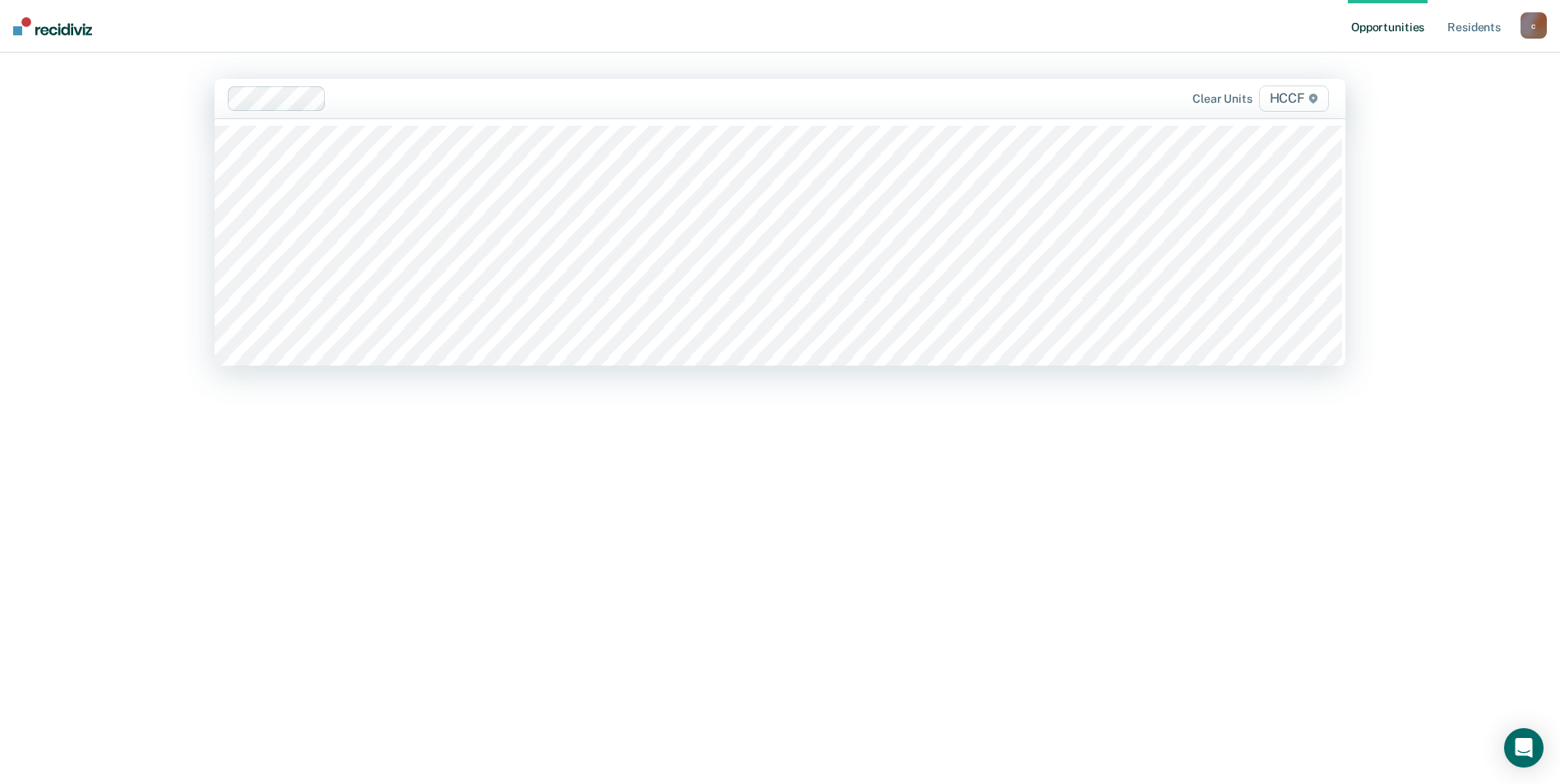
click at [372, 105] on div at bounding box center [666, 98] width 666 height 19
type input "fa2"
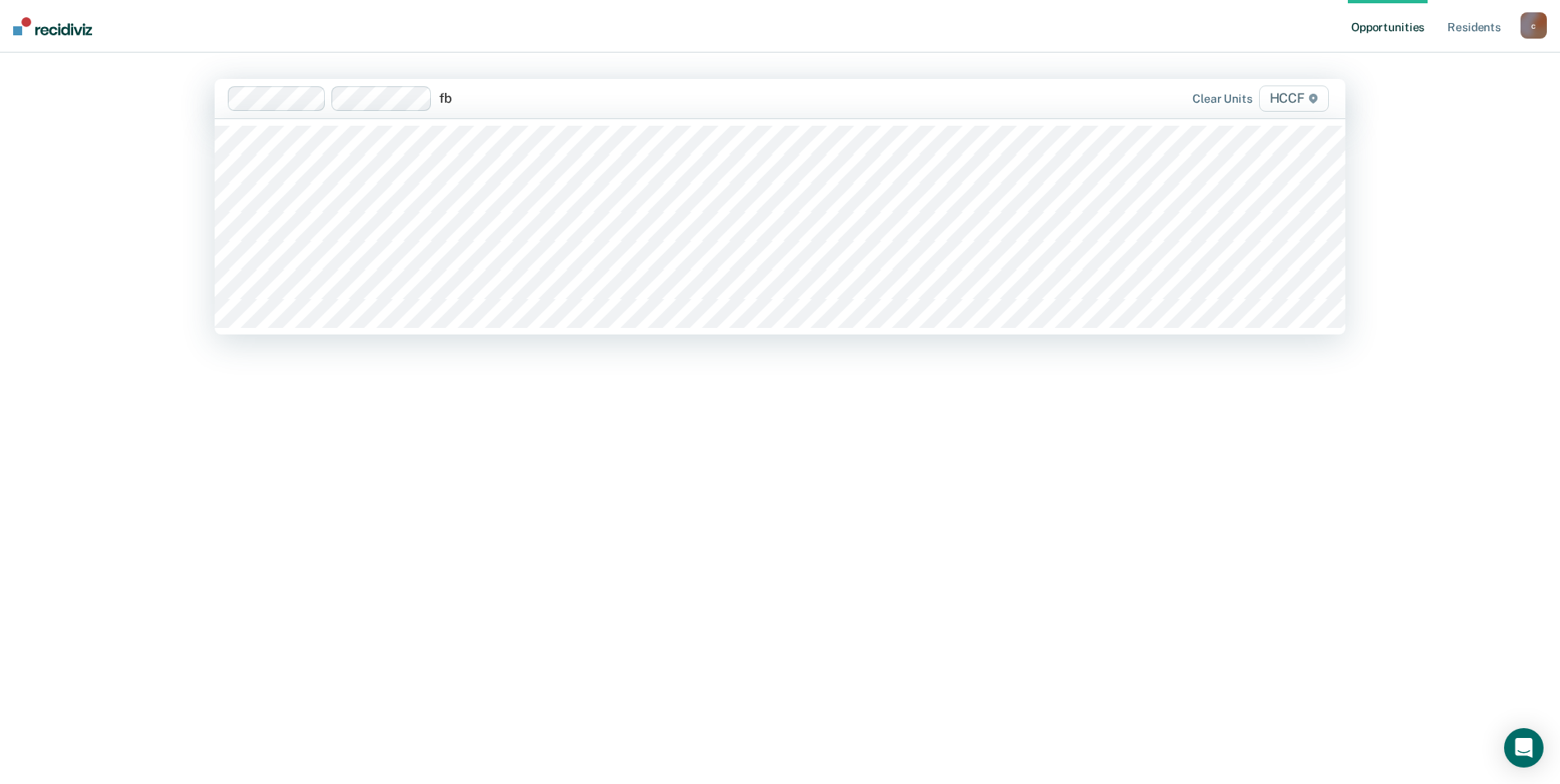
type input "fb1"
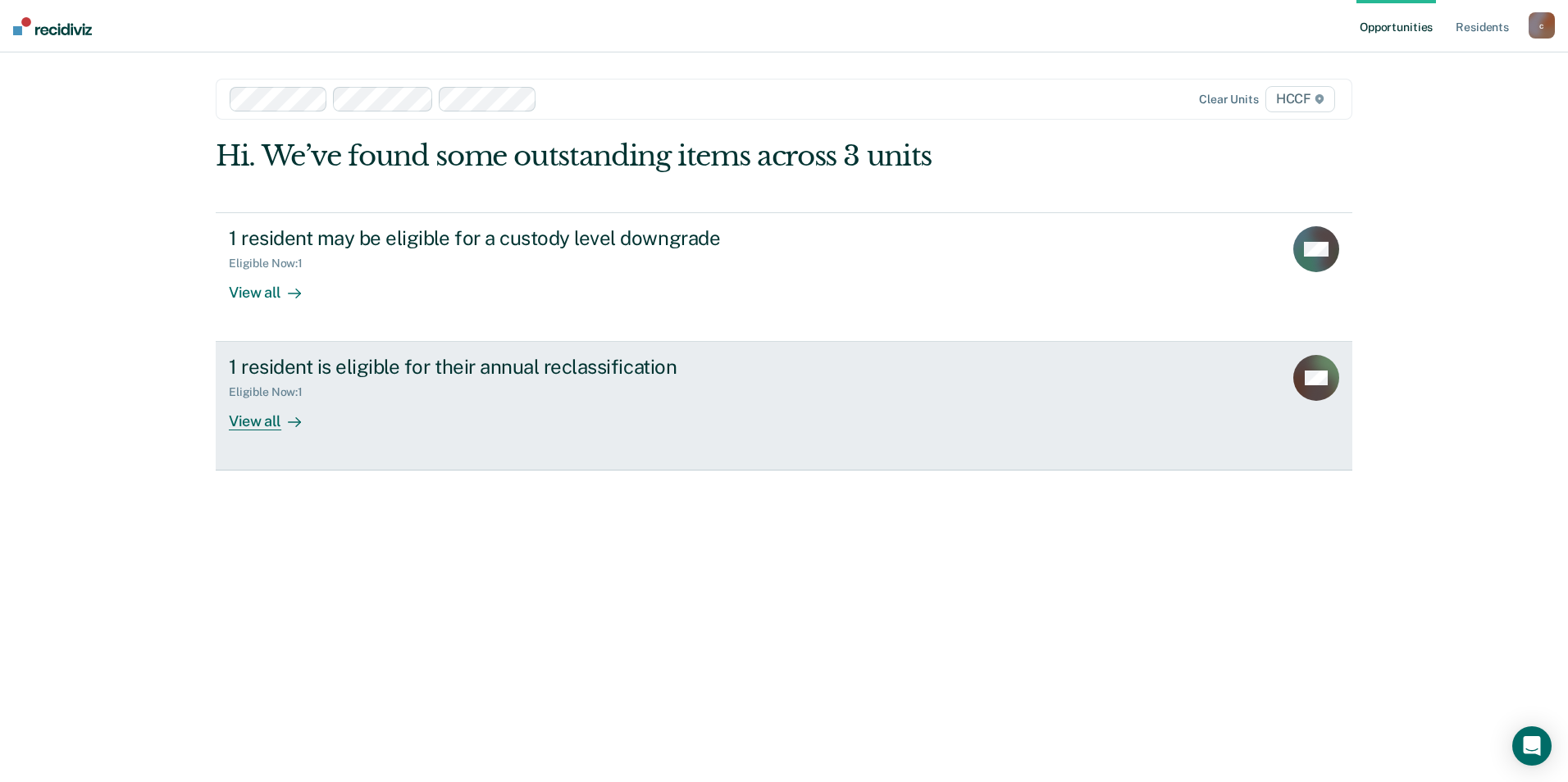
click at [725, 406] on div "1 resident is eligible for their annual reclassification Eligible Now : 1 View …" at bounding box center [537, 392] width 615 height 75
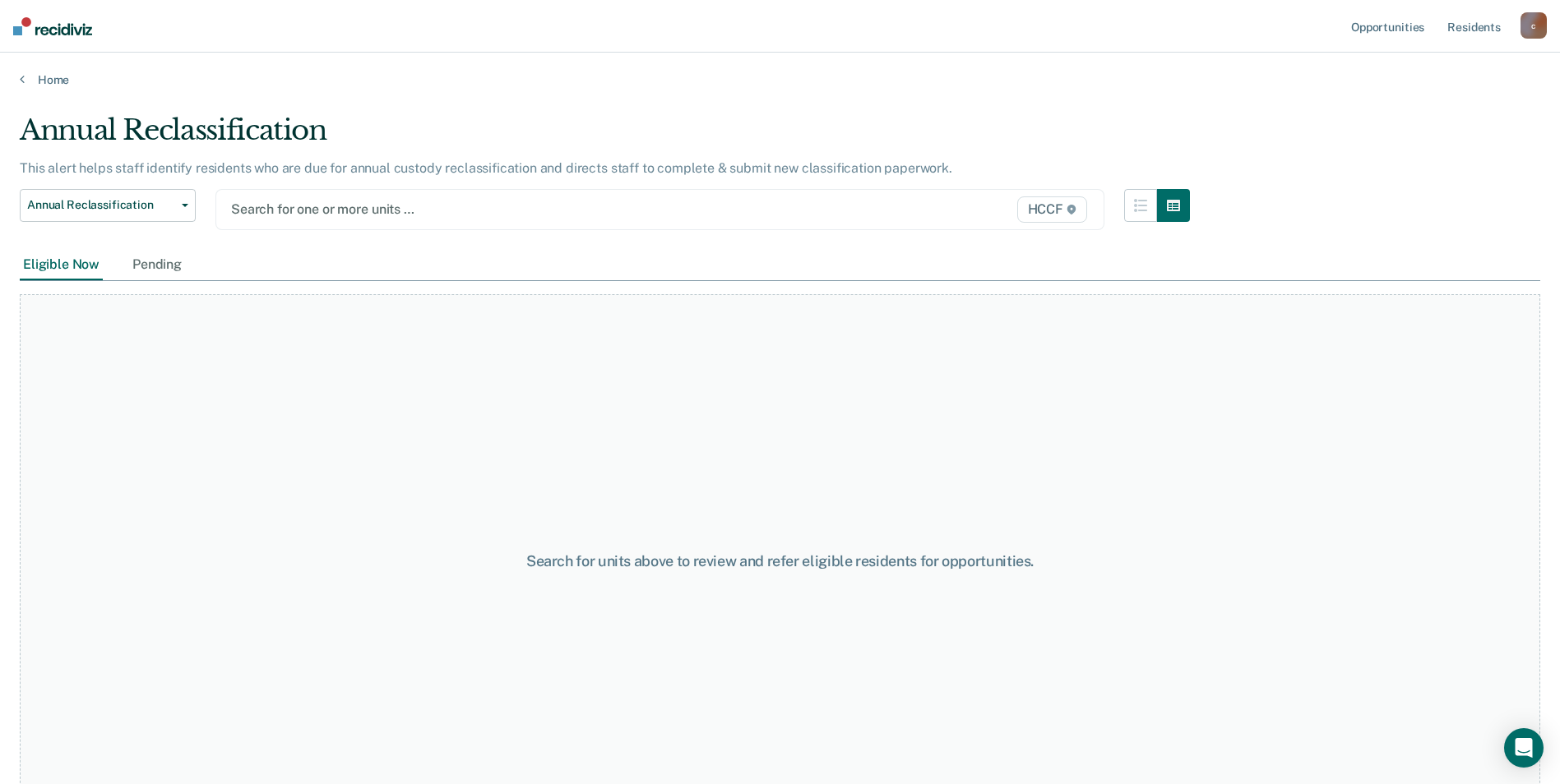
click at [312, 211] on div at bounding box center [531, 209] width 599 height 19
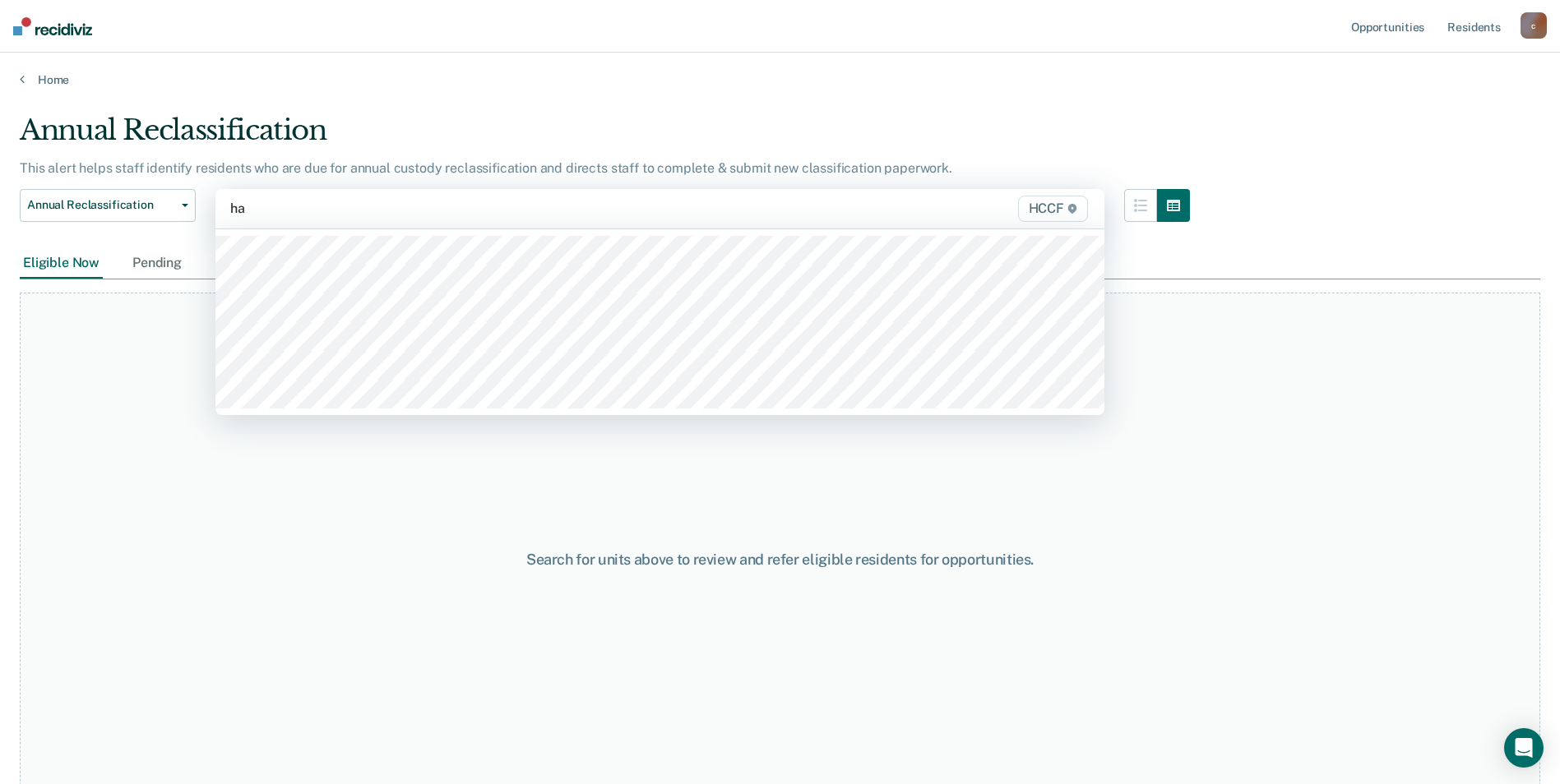
type input "ha1"
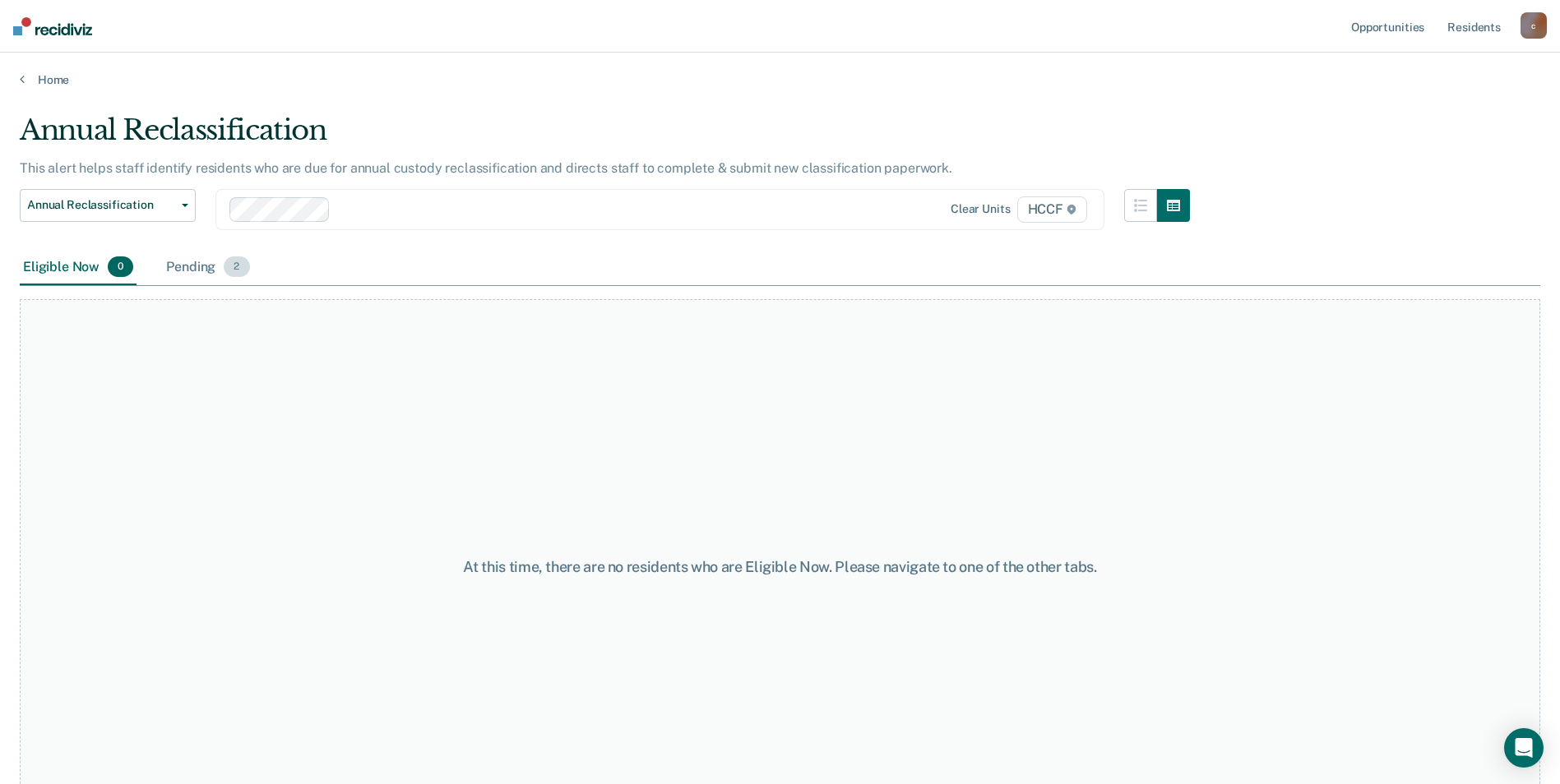
click at [167, 271] on div "Pending 2" at bounding box center [208, 267] width 89 height 36
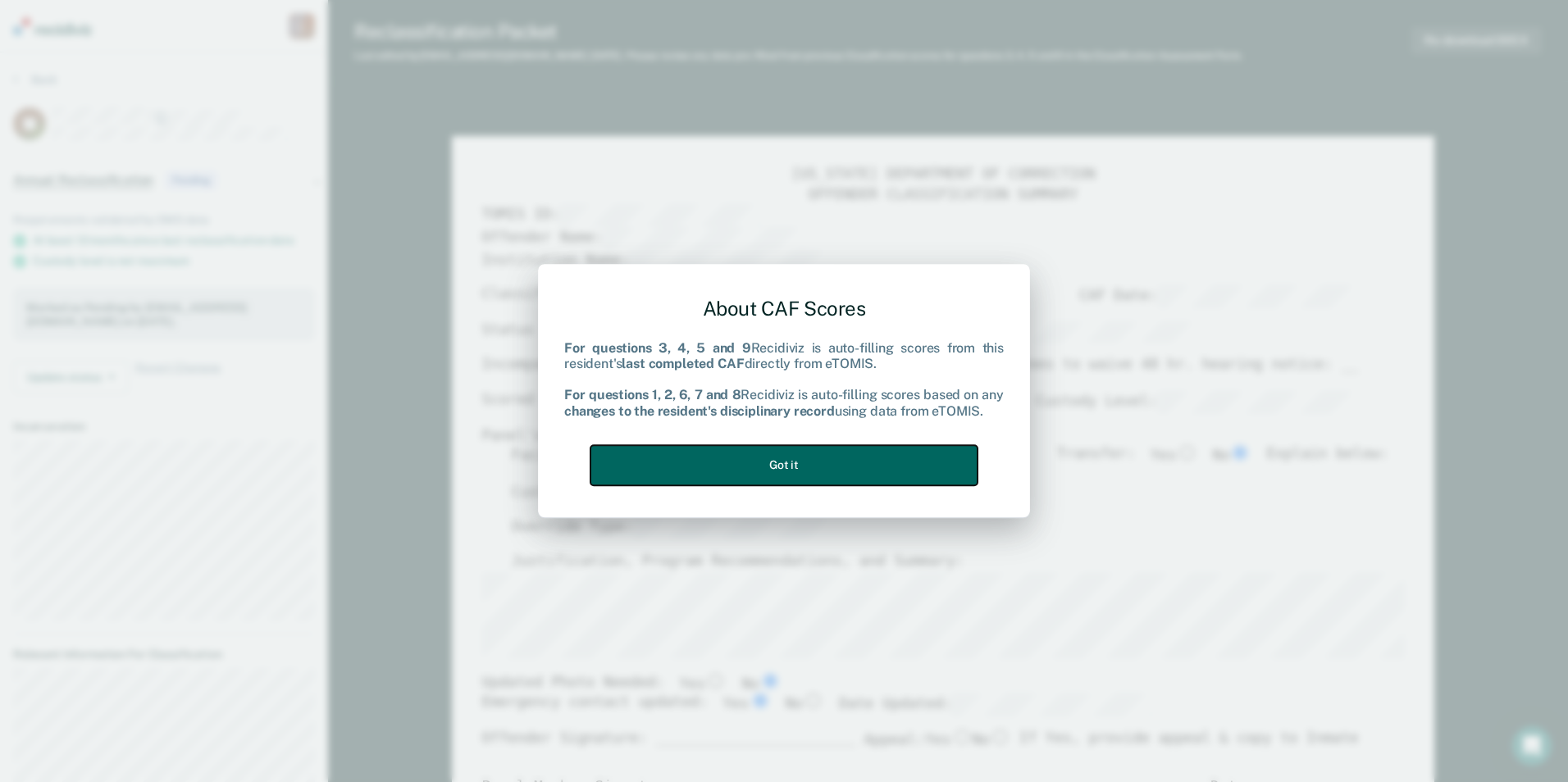
click at [723, 471] on button "Got it" at bounding box center [784, 465] width 387 height 40
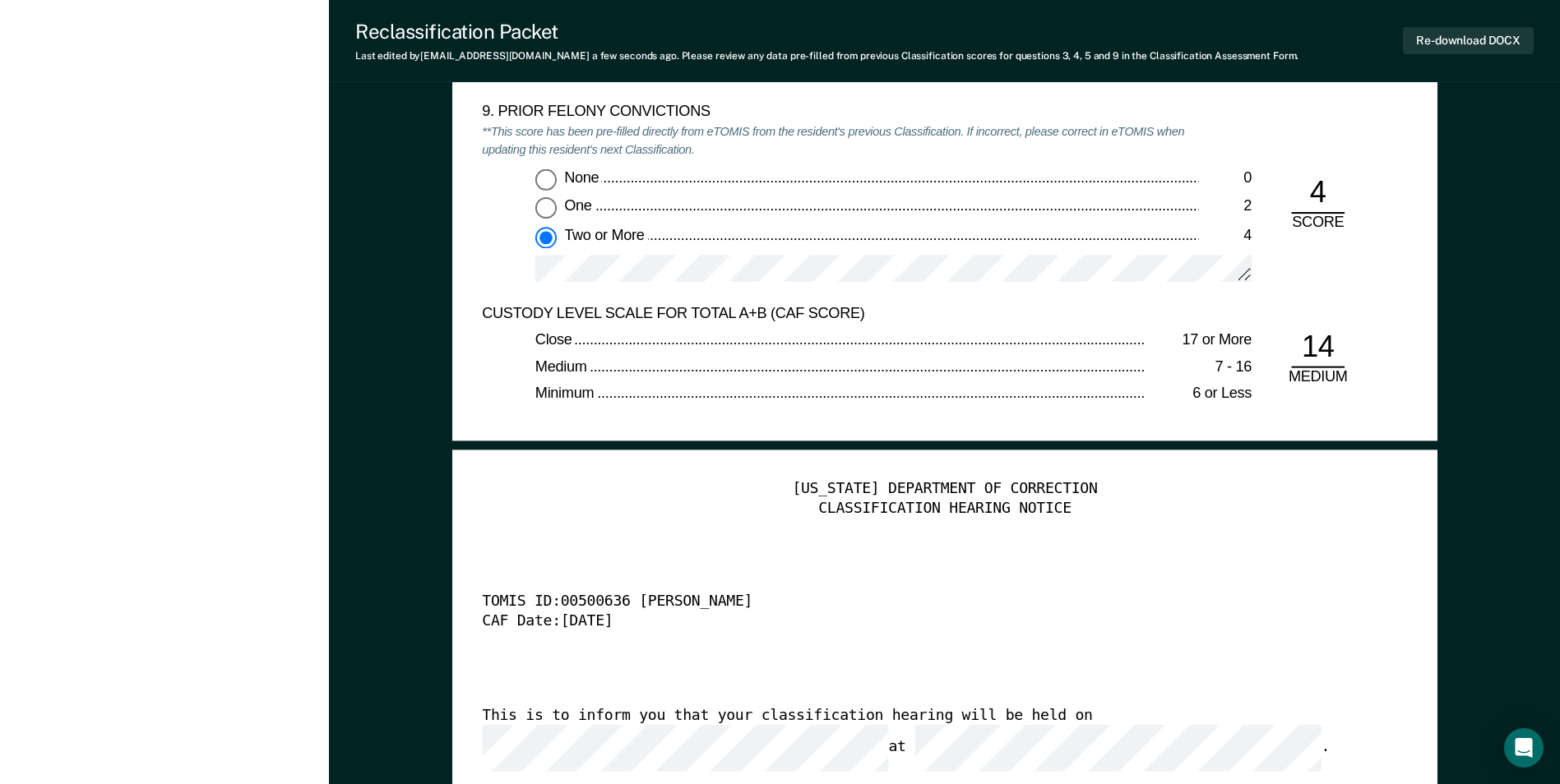
scroll to position [3781, 0]
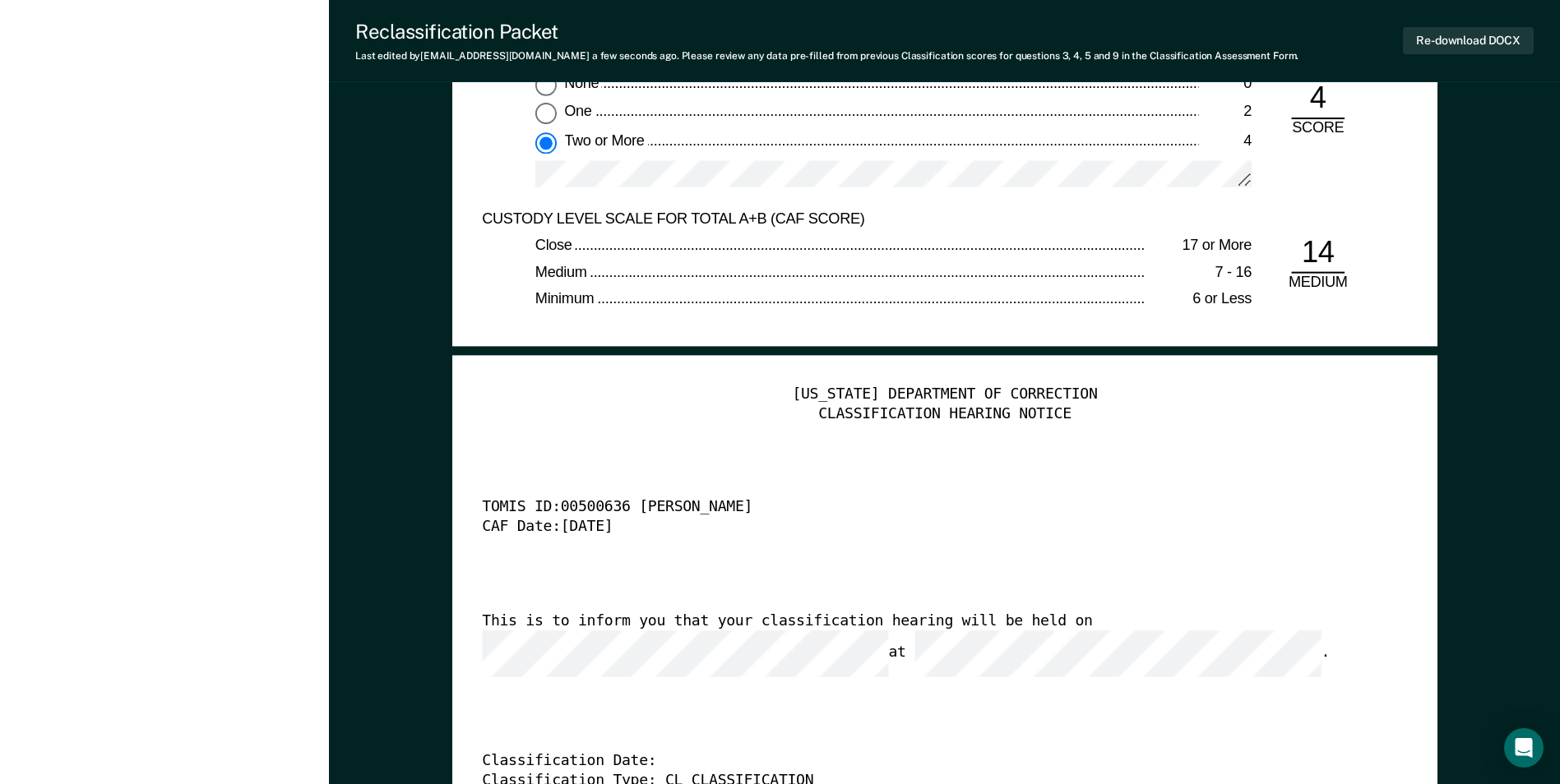
click at [756, 659] on div "[US_STATE] DEPARTMENT OF CORRECTION CLASSIFICATION HEARING NOTICE TOMIS ID: 005…" at bounding box center [945, 634] width 925 height 500
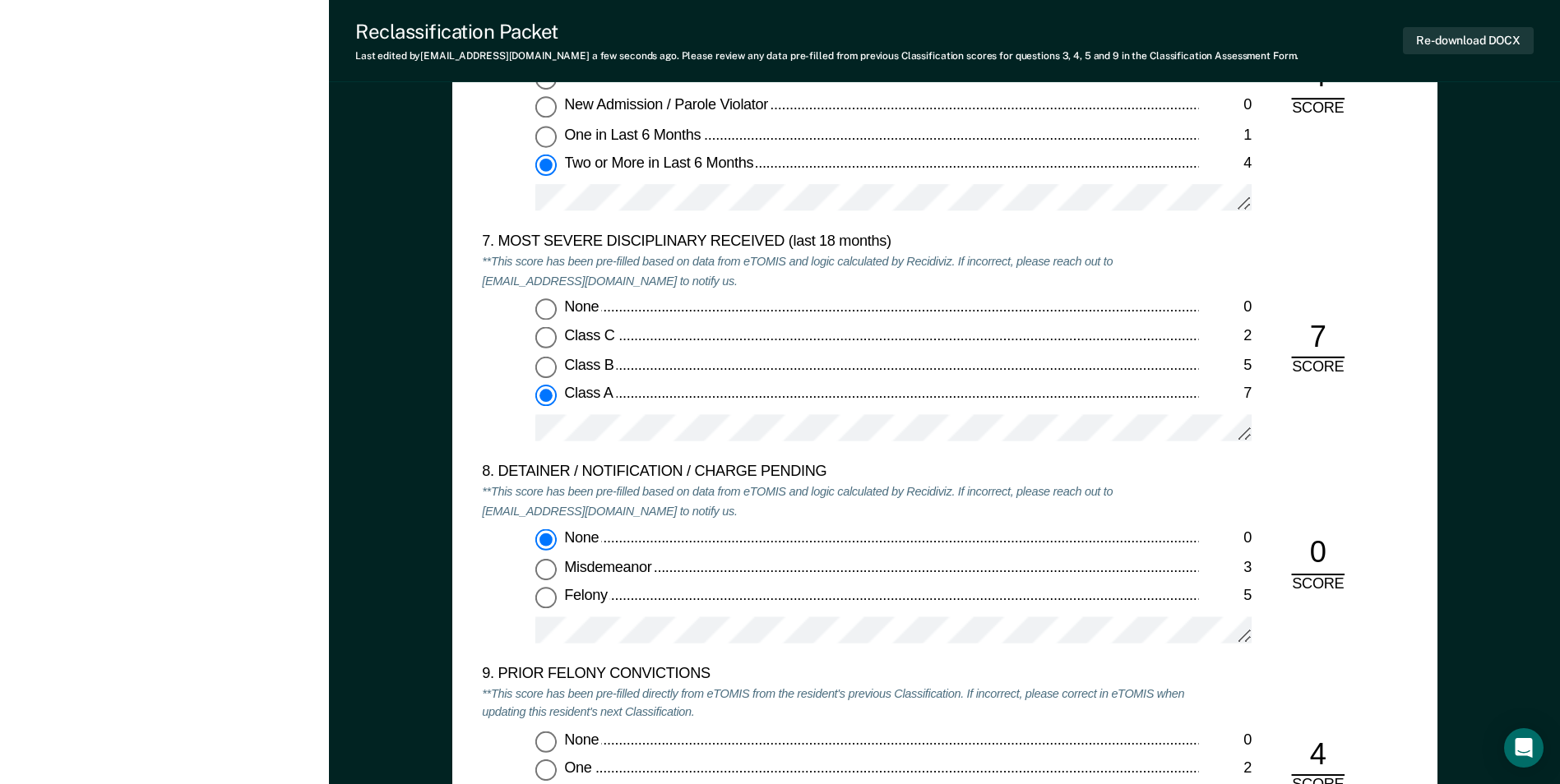
scroll to position [3123, 0]
click at [756, 44] on button "Re-download DOCX" at bounding box center [1468, 40] width 131 height 27
type textarea "x"
